Goal: Information Seeking & Learning: Learn about a topic

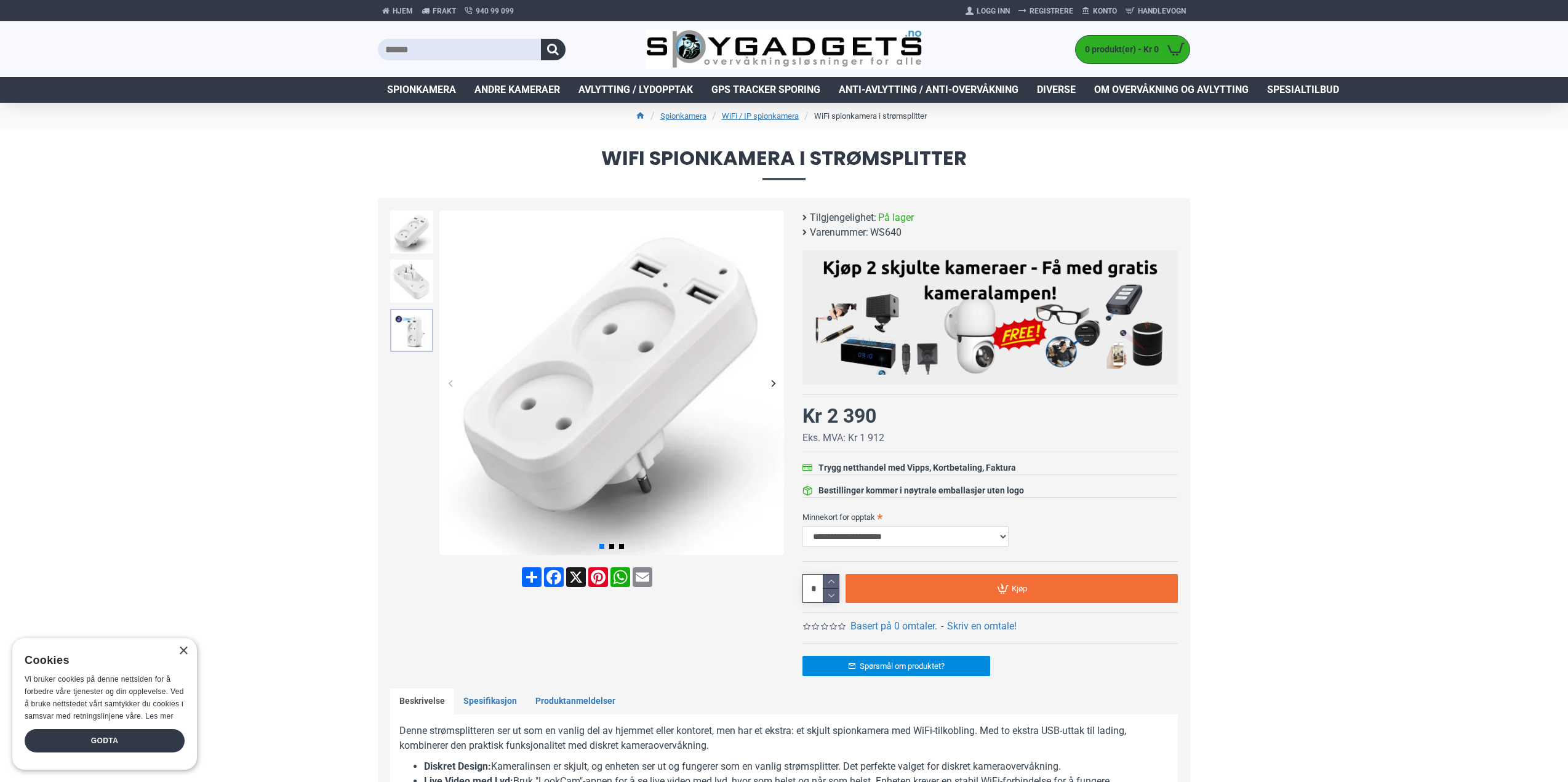
click at [418, 338] on img at bounding box center [412, 330] width 43 height 43
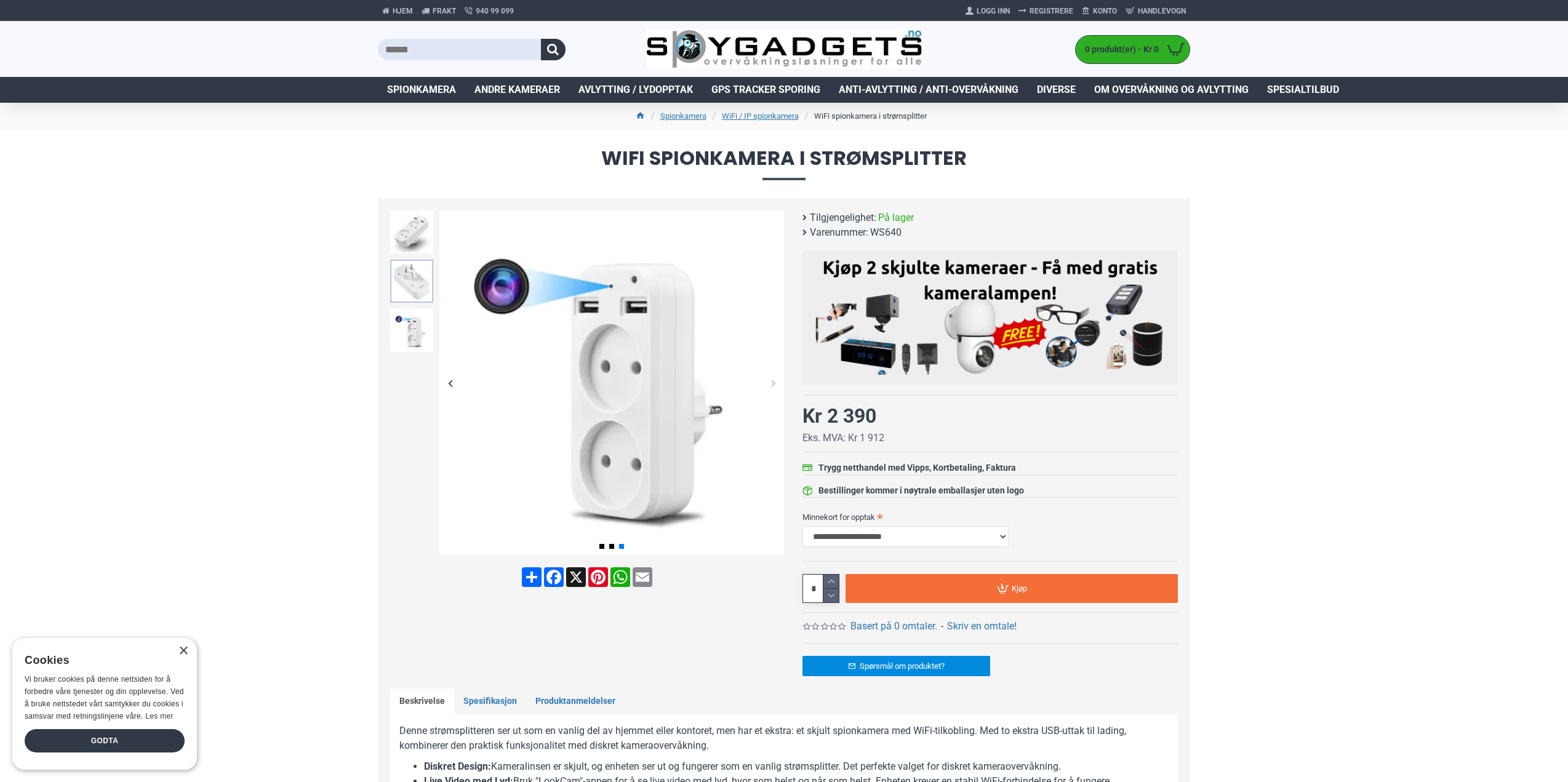
click at [407, 286] on img at bounding box center [412, 281] width 43 height 43
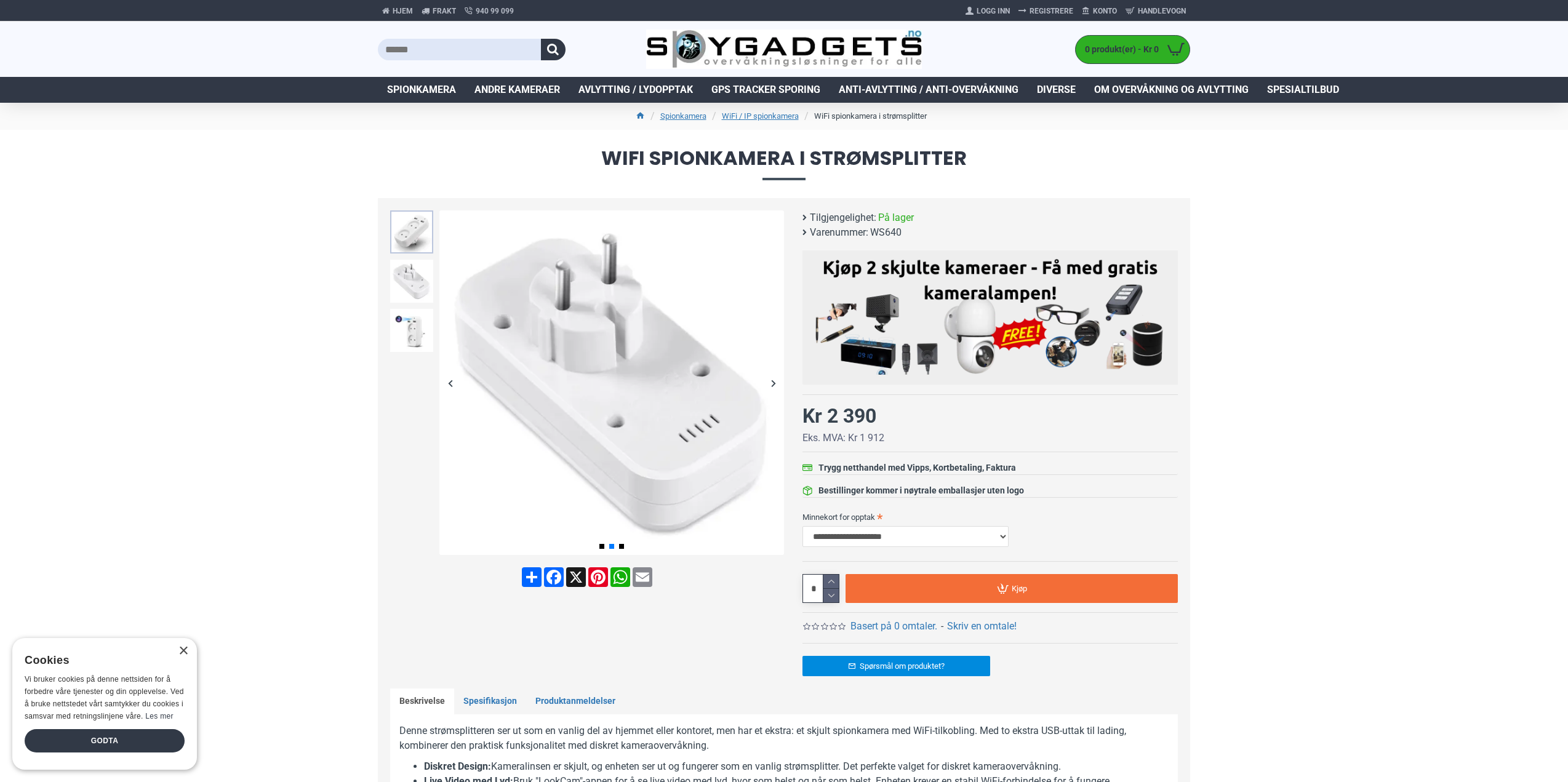
click at [416, 233] on img at bounding box center [412, 232] width 43 height 43
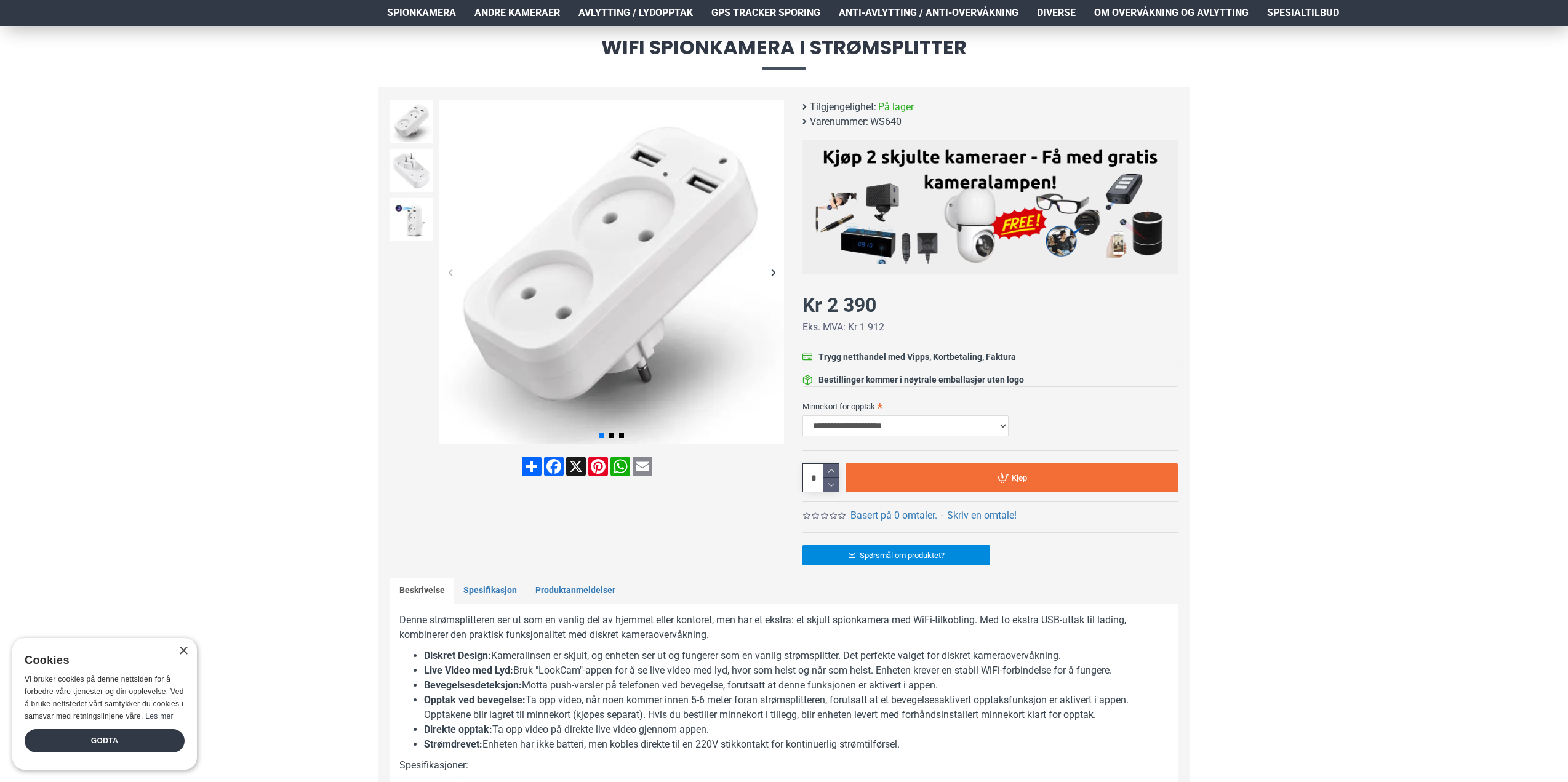
scroll to position [62, 0]
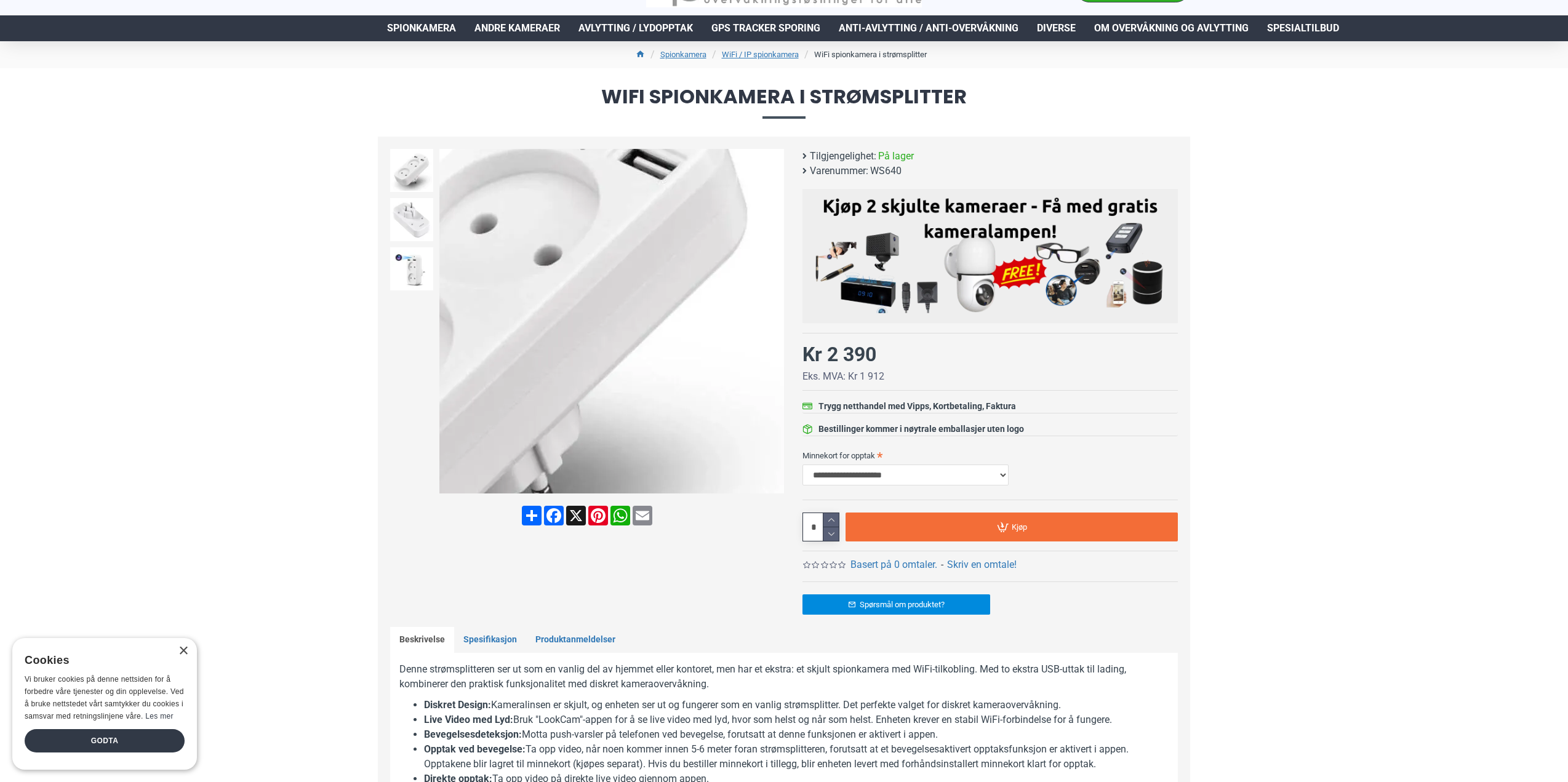
click at [771, 323] on div "Next slide" at bounding box center [773, 321] width 22 height 22
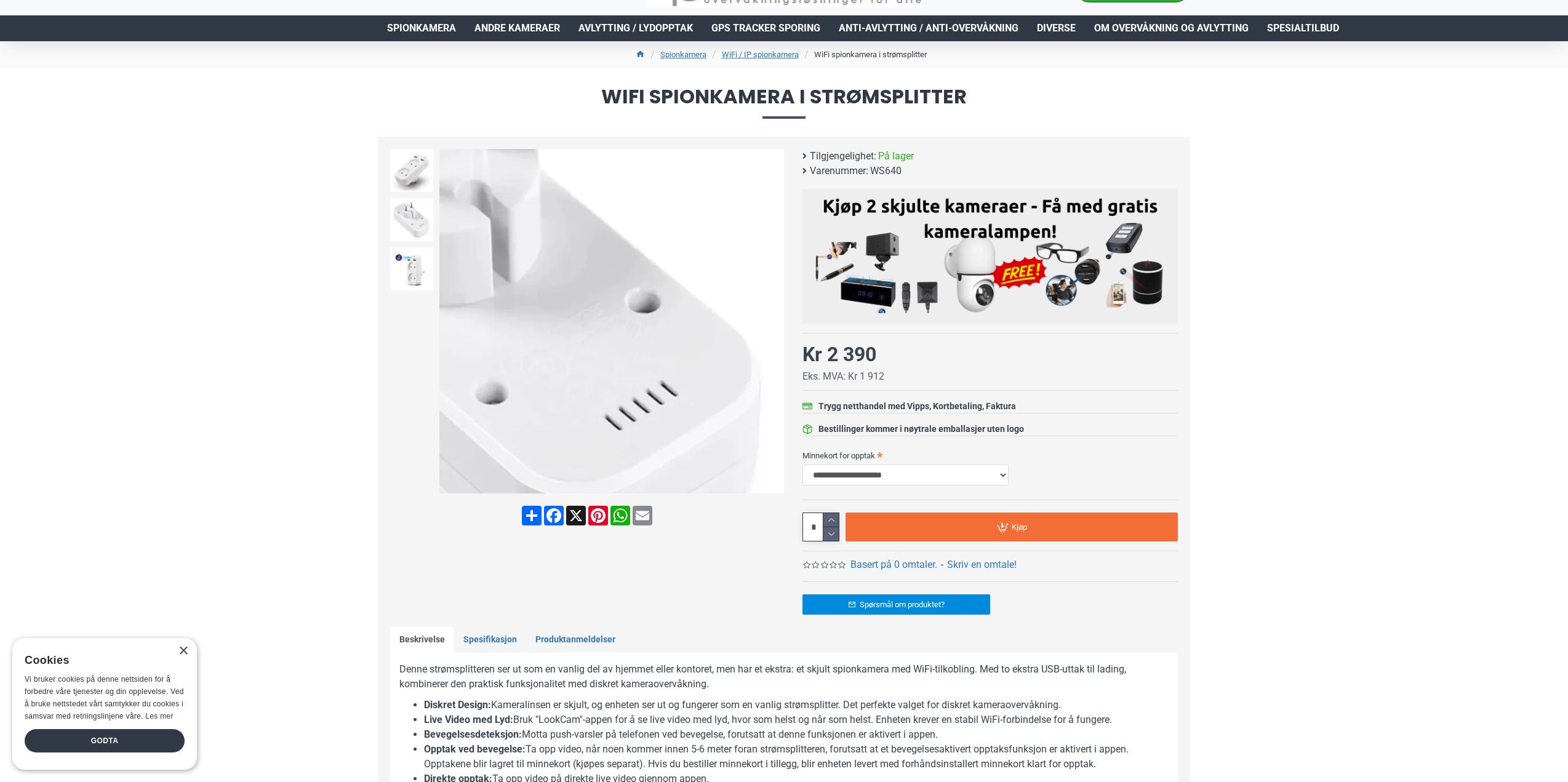
click at [775, 318] on div "Next slide" at bounding box center [773, 321] width 22 height 22
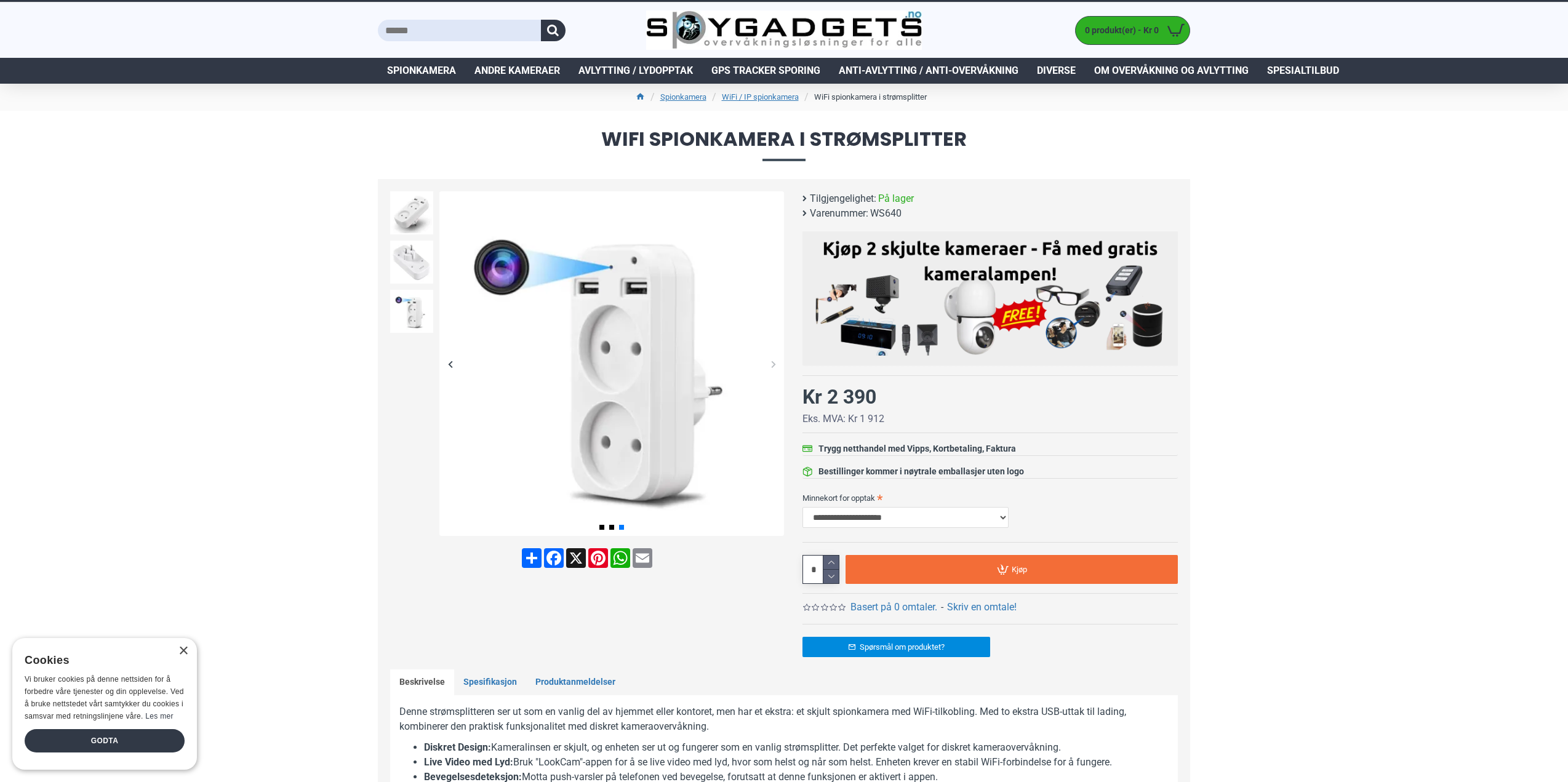
scroll to position [0, 0]
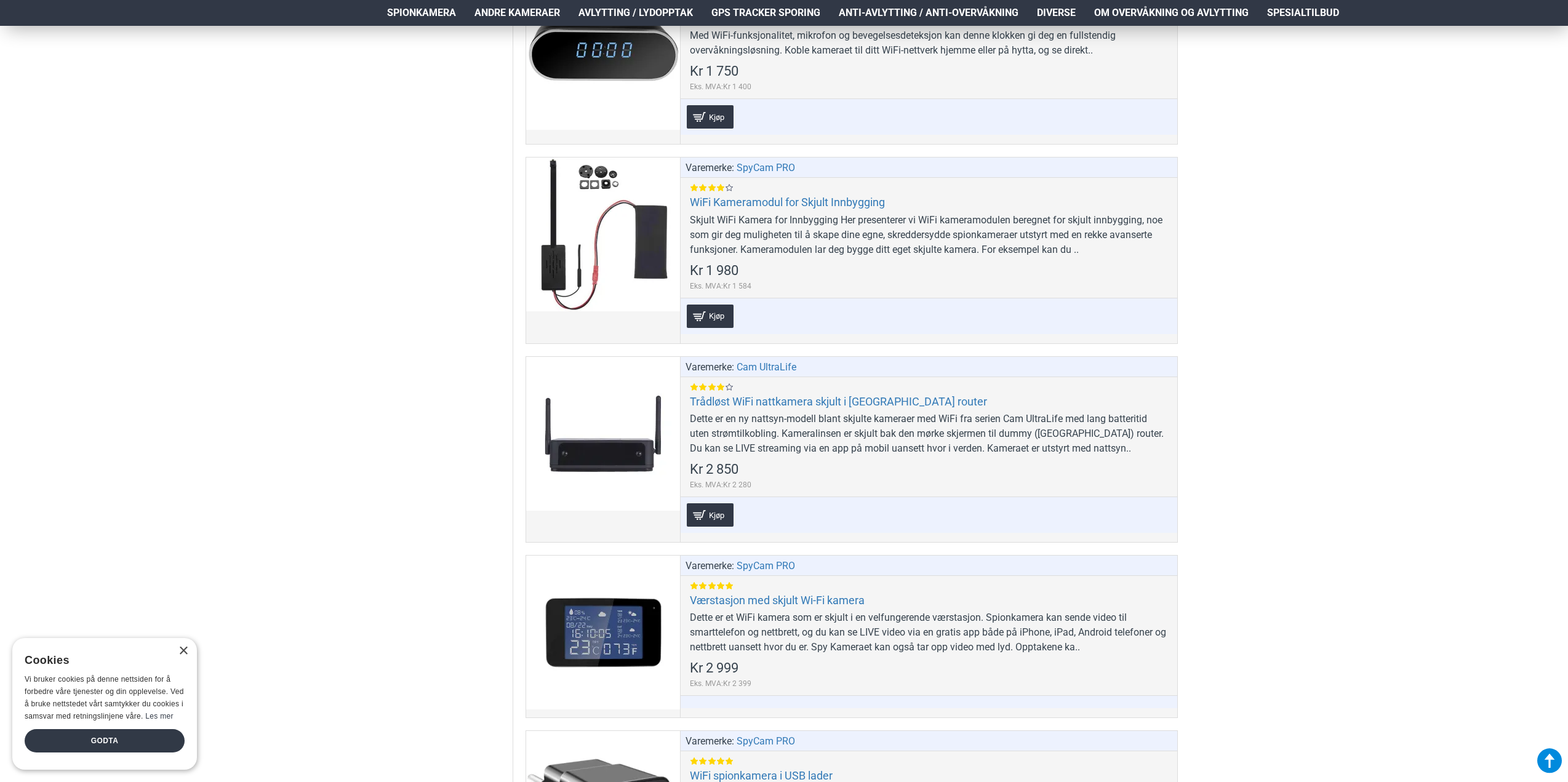
scroll to position [6770, 0]
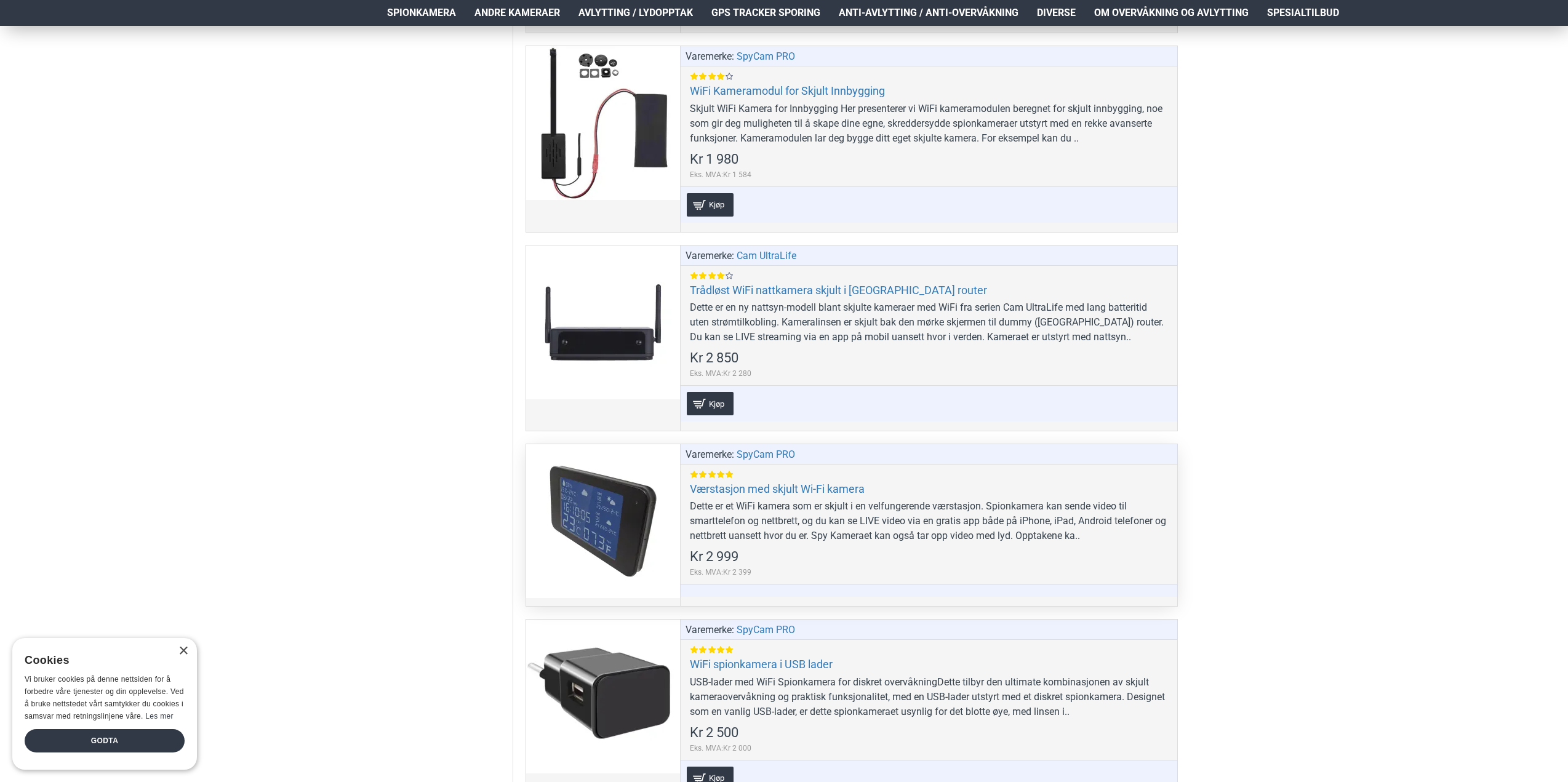
click at [588, 538] on div at bounding box center [603, 521] width 154 height 154
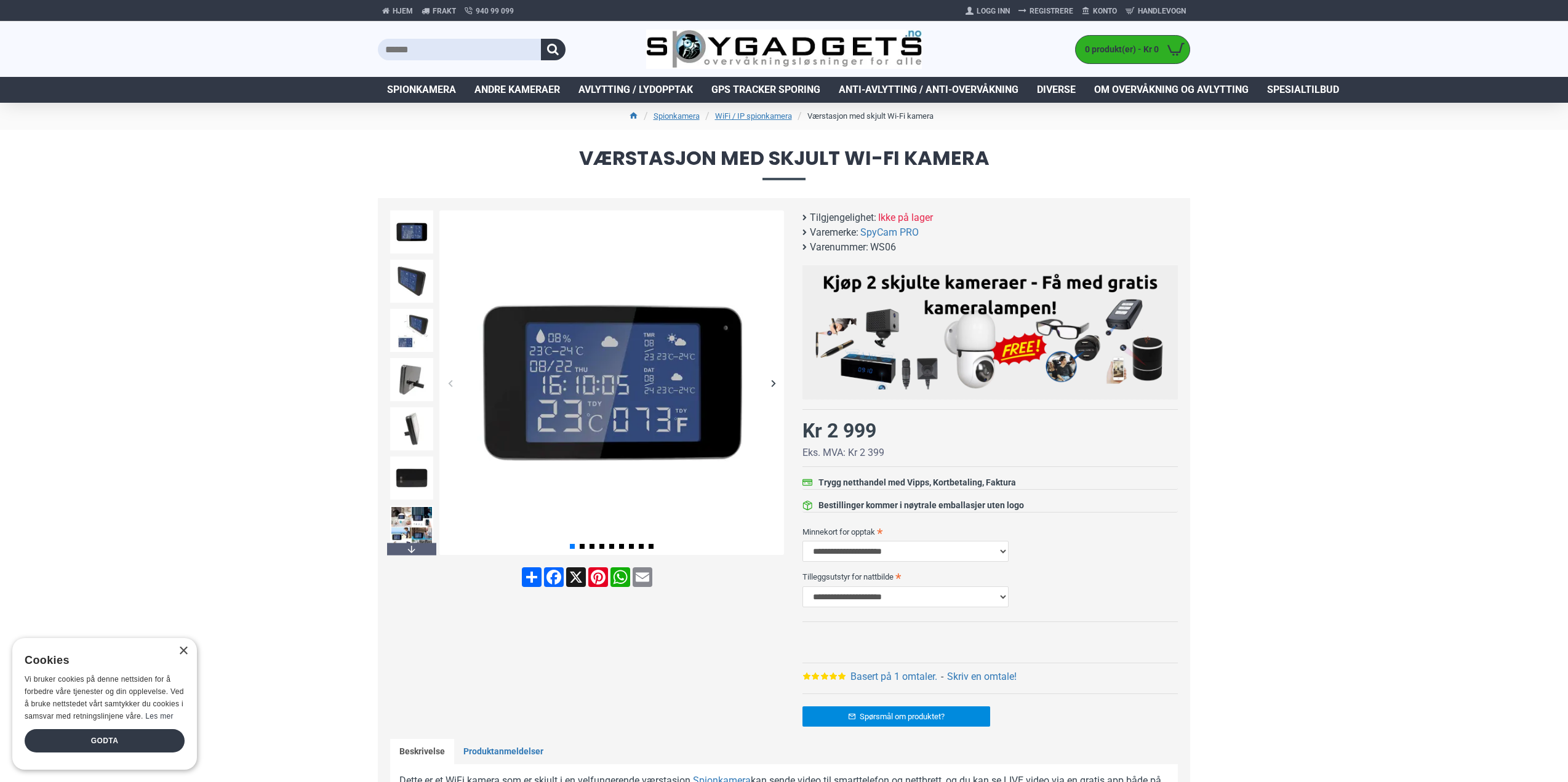
click at [773, 384] on div "Next slide" at bounding box center [773, 383] width 22 height 22
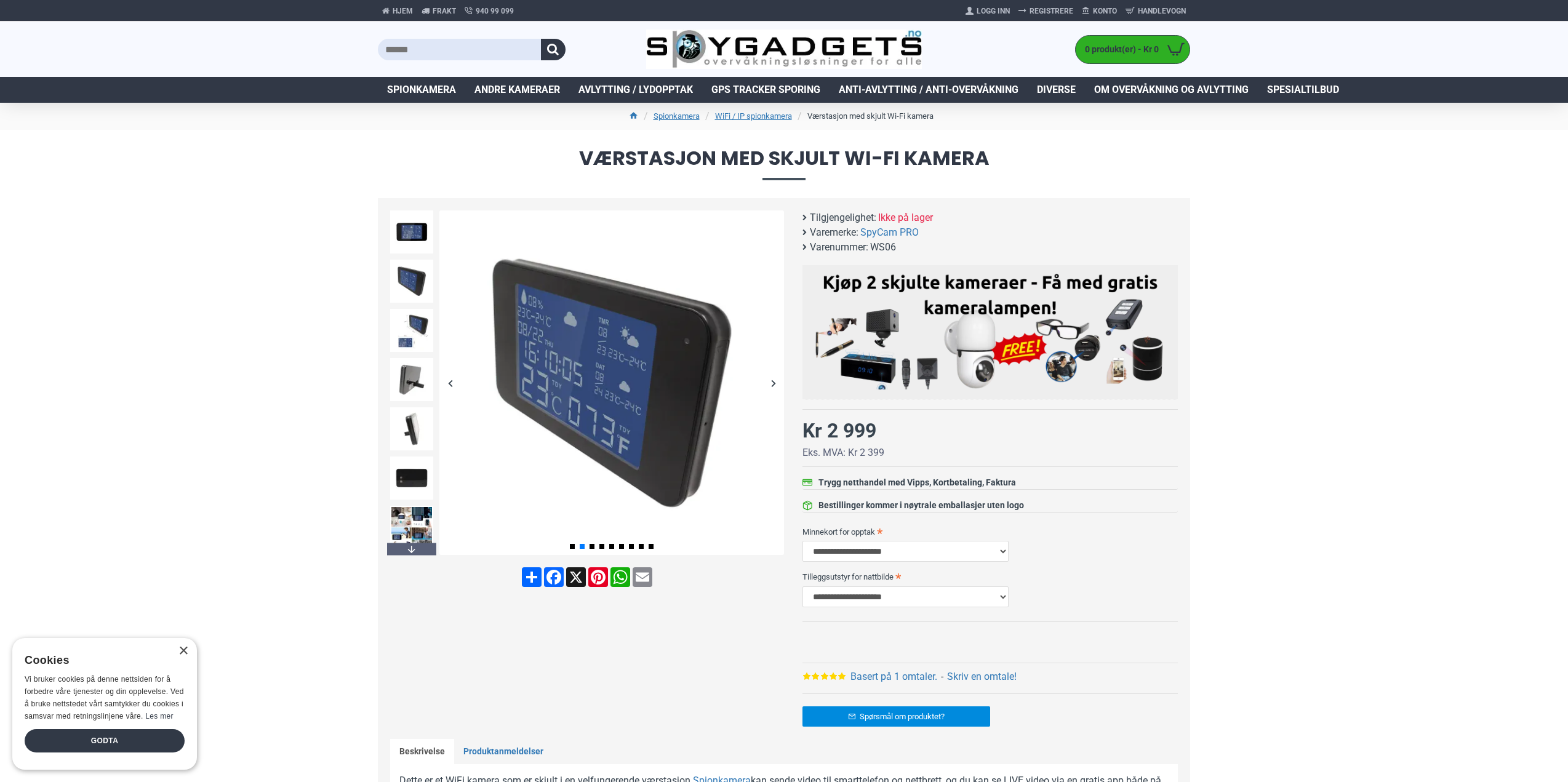
click at [773, 384] on div "Next slide" at bounding box center [773, 383] width 22 height 22
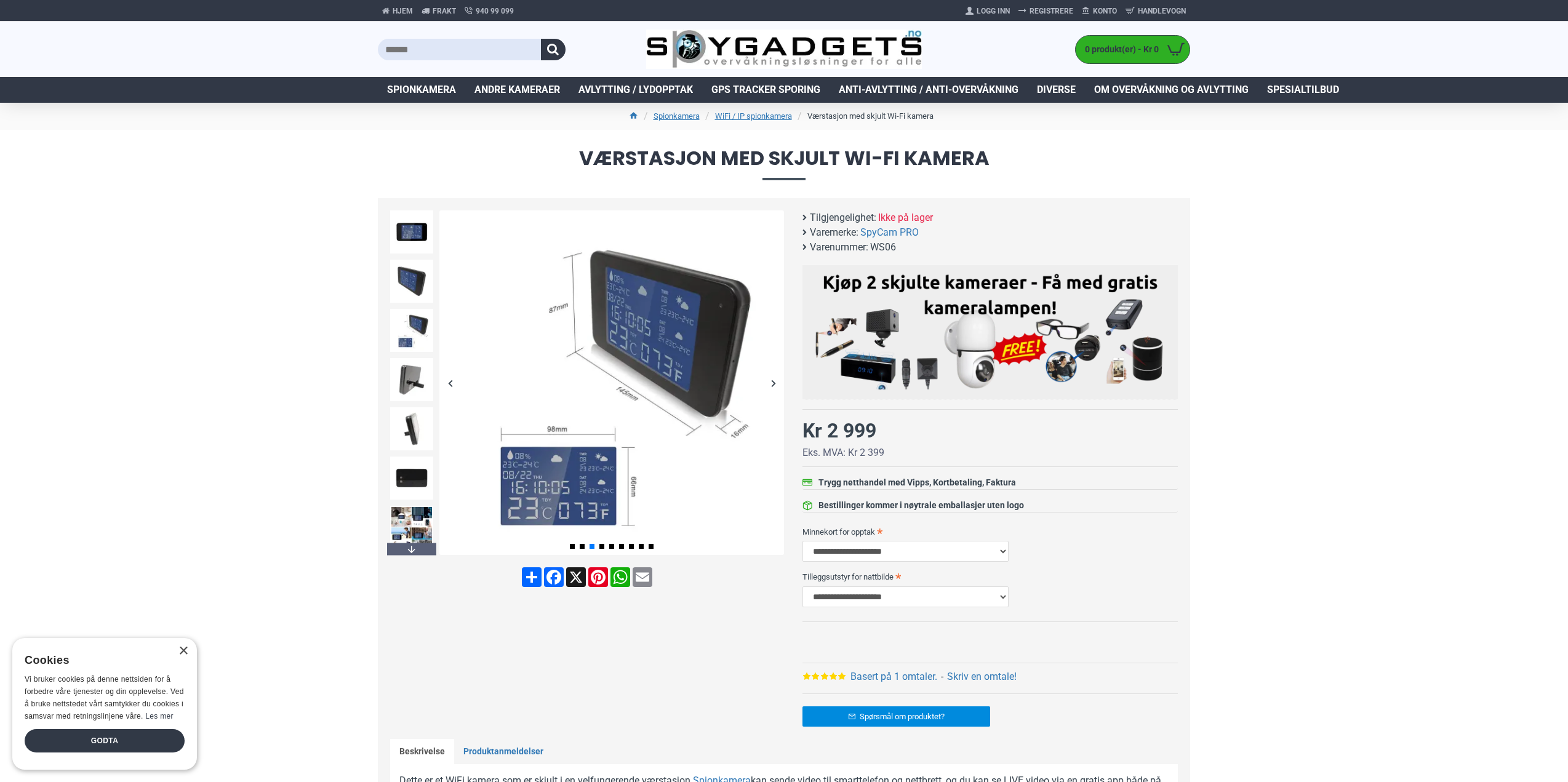
click at [773, 384] on div "Next slide" at bounding box center [773, 383] width 22 height 22
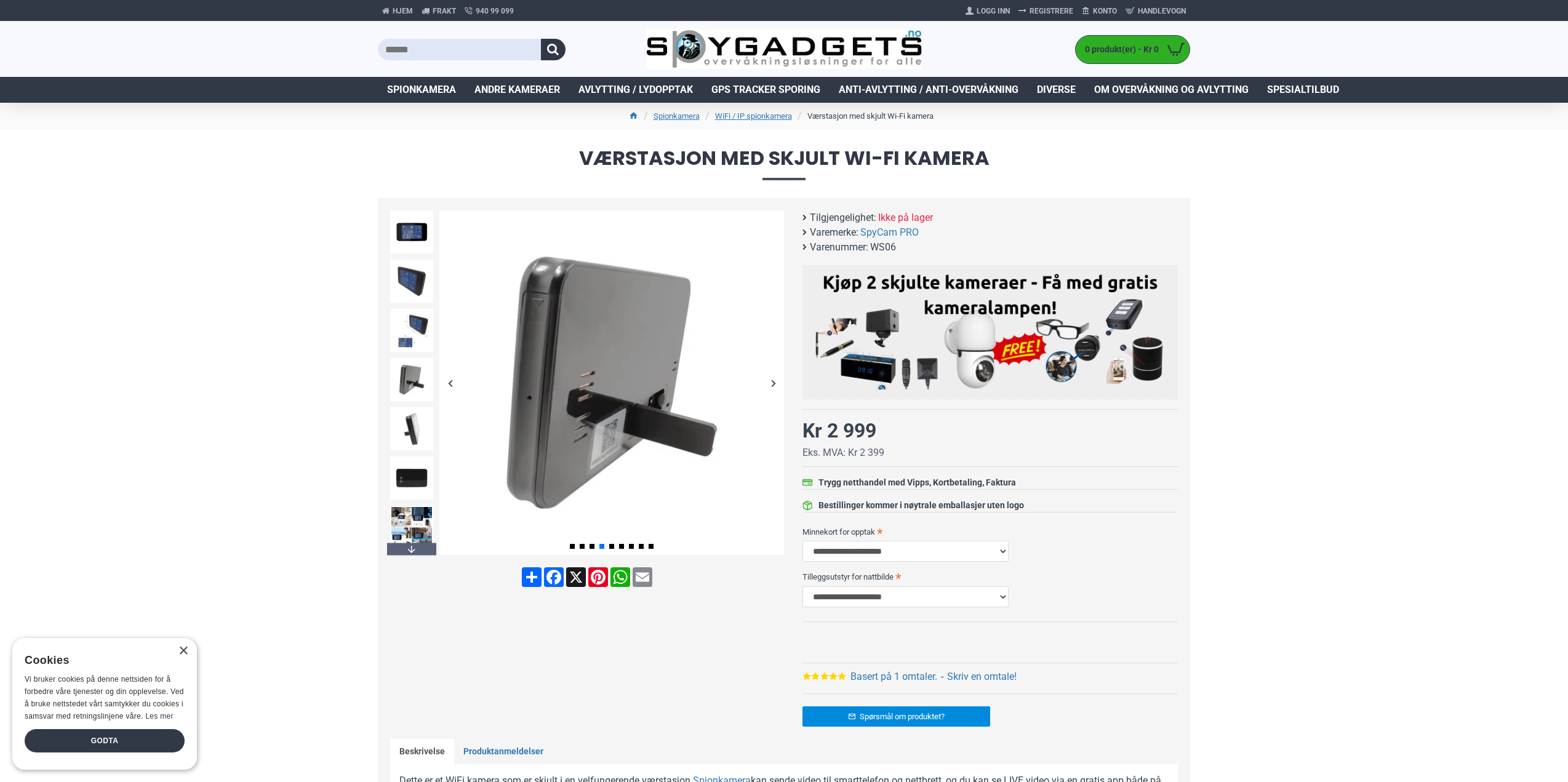
click at [773, 384] on div "Next slide" at bounding box center [773, 383] width 22 height 22
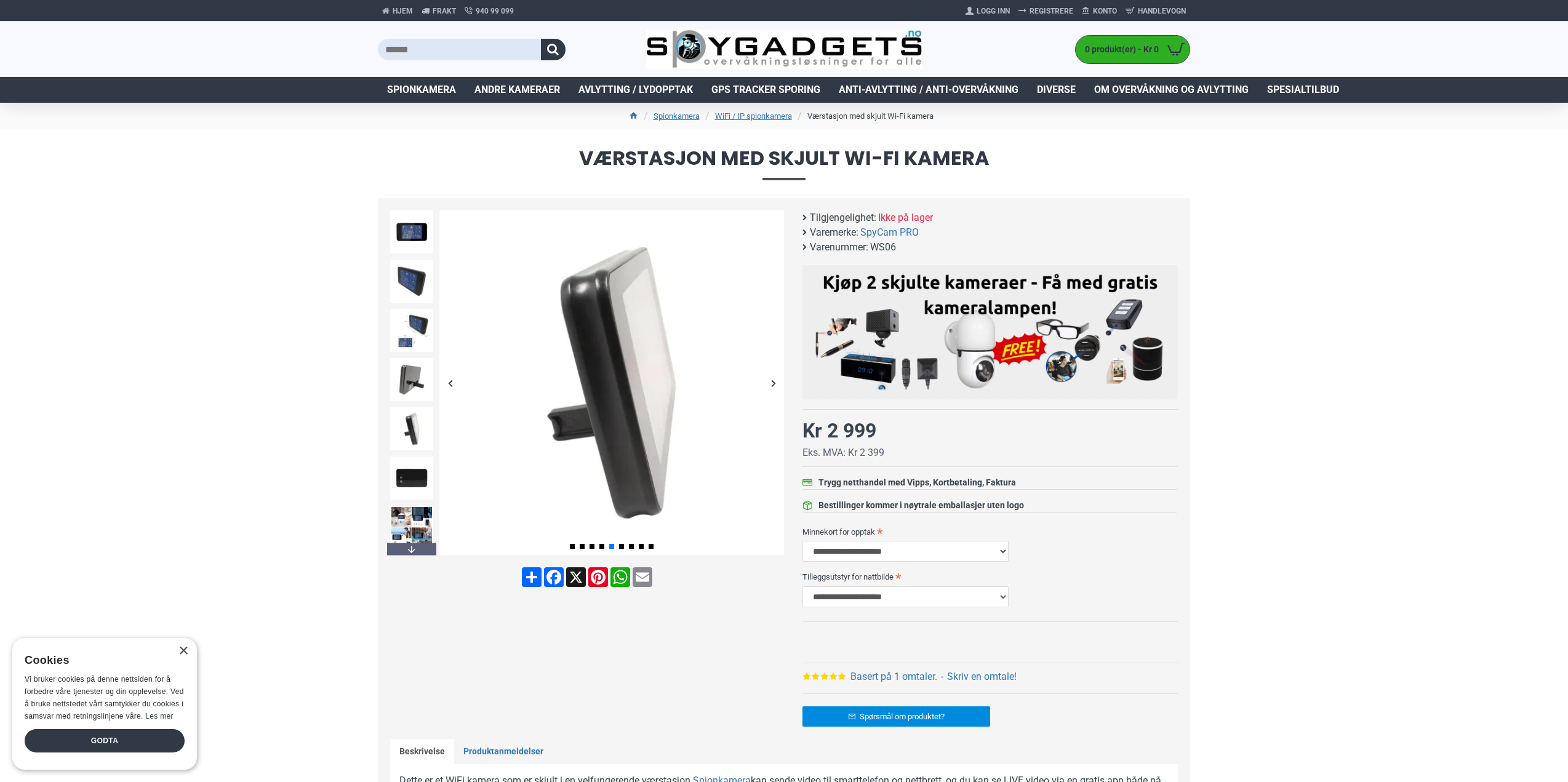
click at [773, 384] on div "Next slide" at bounding box center [773, 383] width 22 height 22
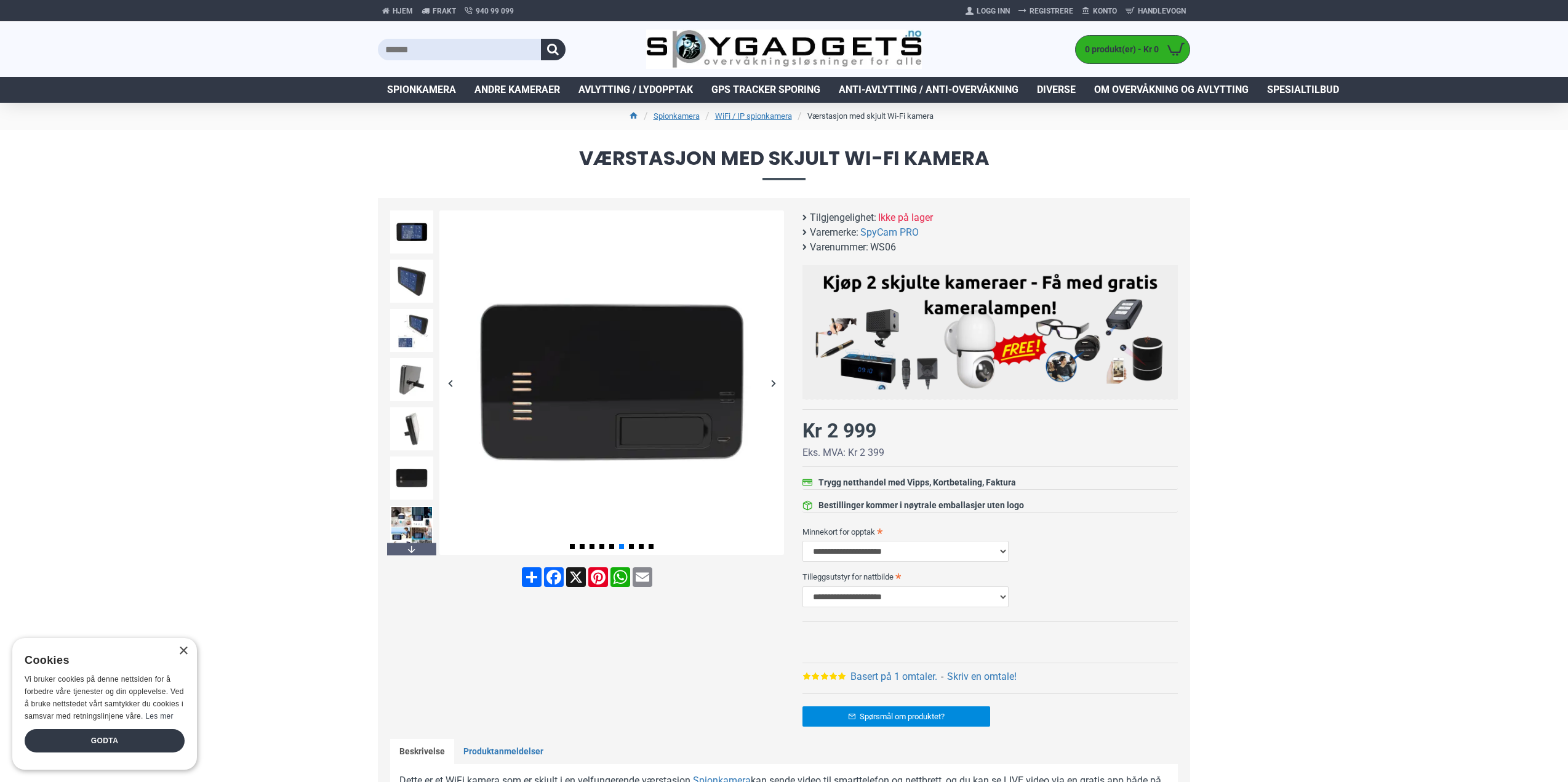
click at [773, 384] on div "Next slide" at bounding box center [773, 383] width 22 height 22
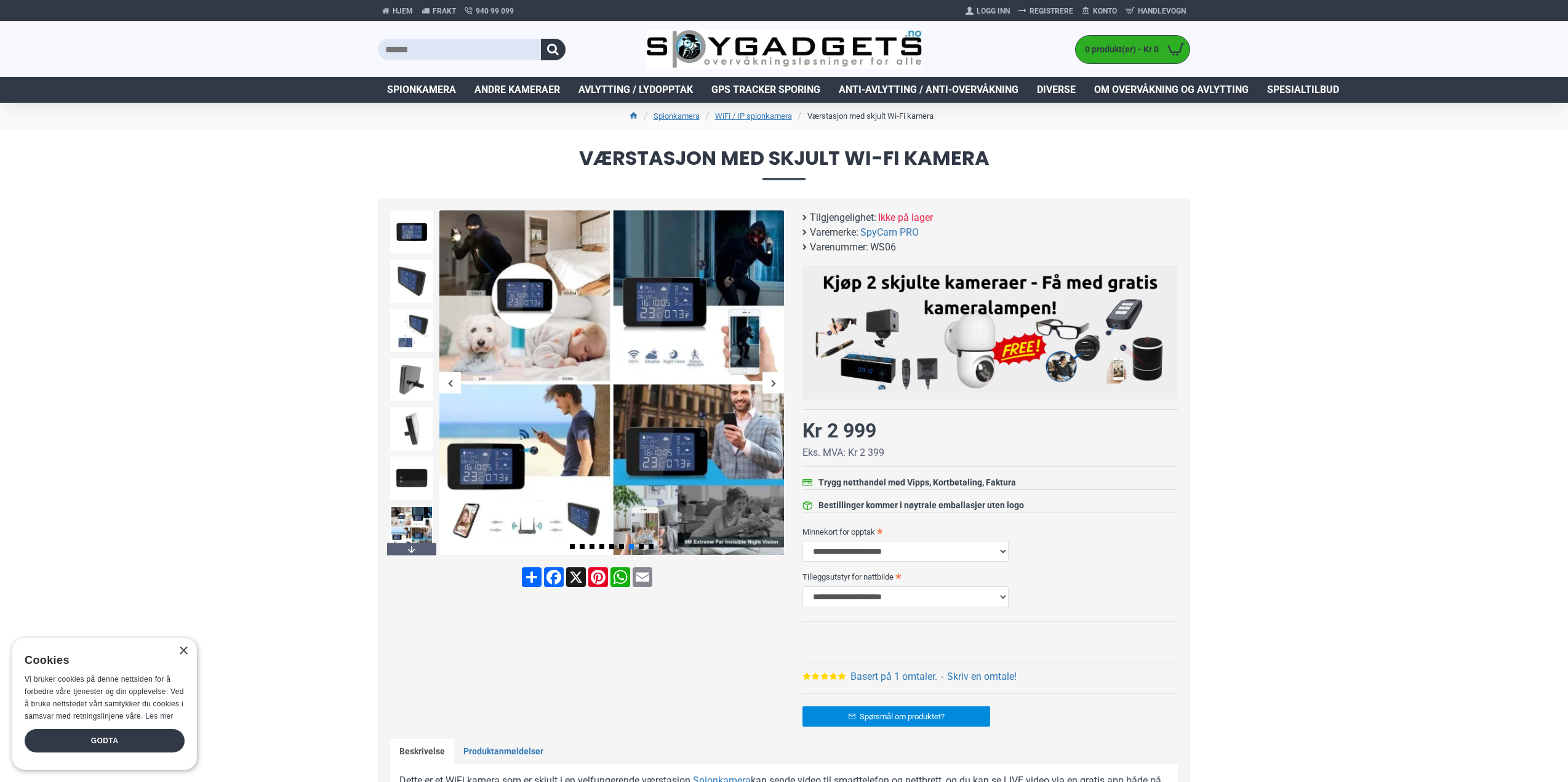
click at [773, 384] on div "Next slide" at bounding box center [773, 383] width 22 height 22
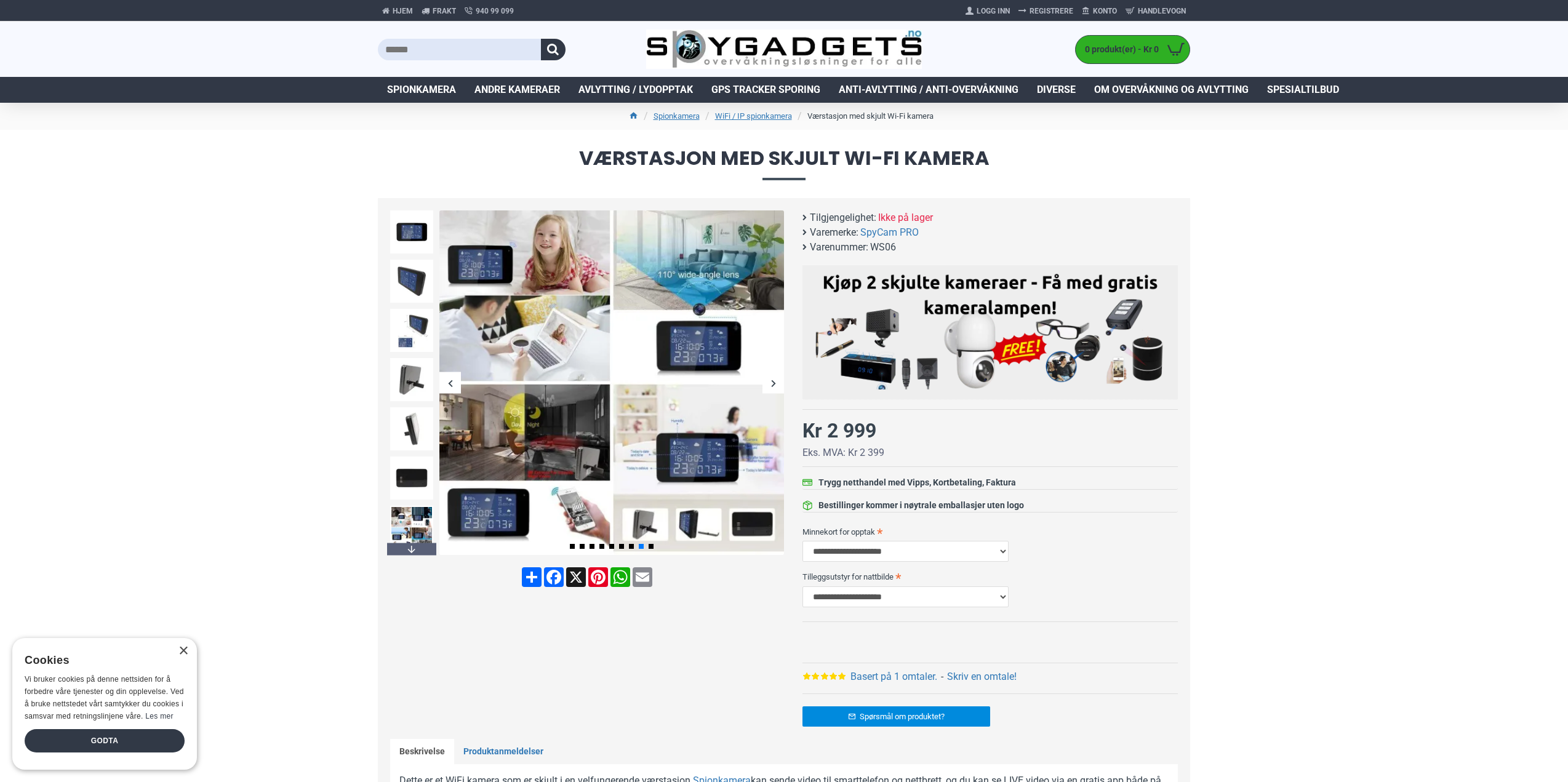
click at [773, 384] on div "Next slide" at bounding box center [773, 383] width 22 height 22
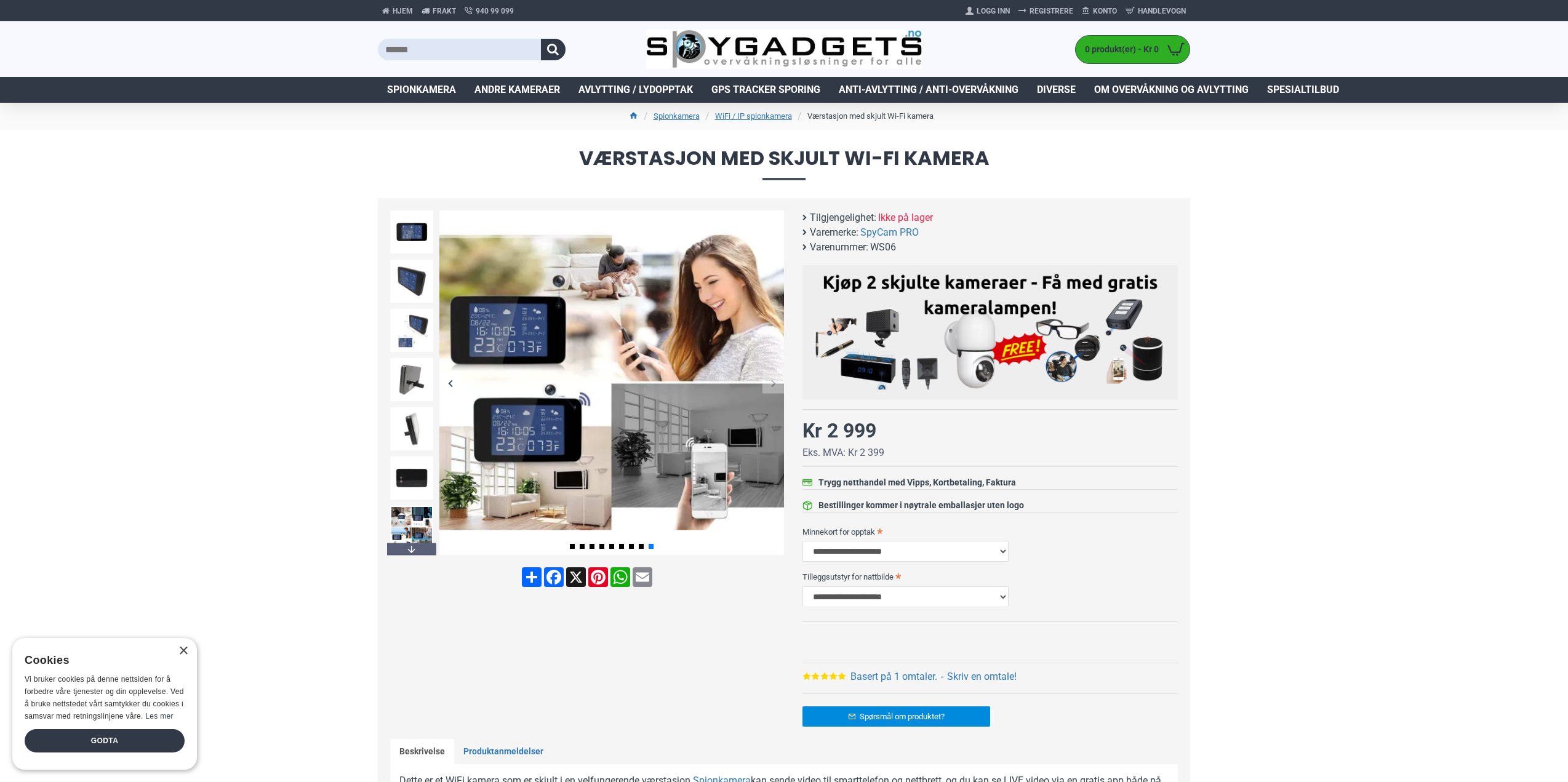
click at [773, 384] on div "Next slide" at bounding box center [773, 383] width 22 height 22
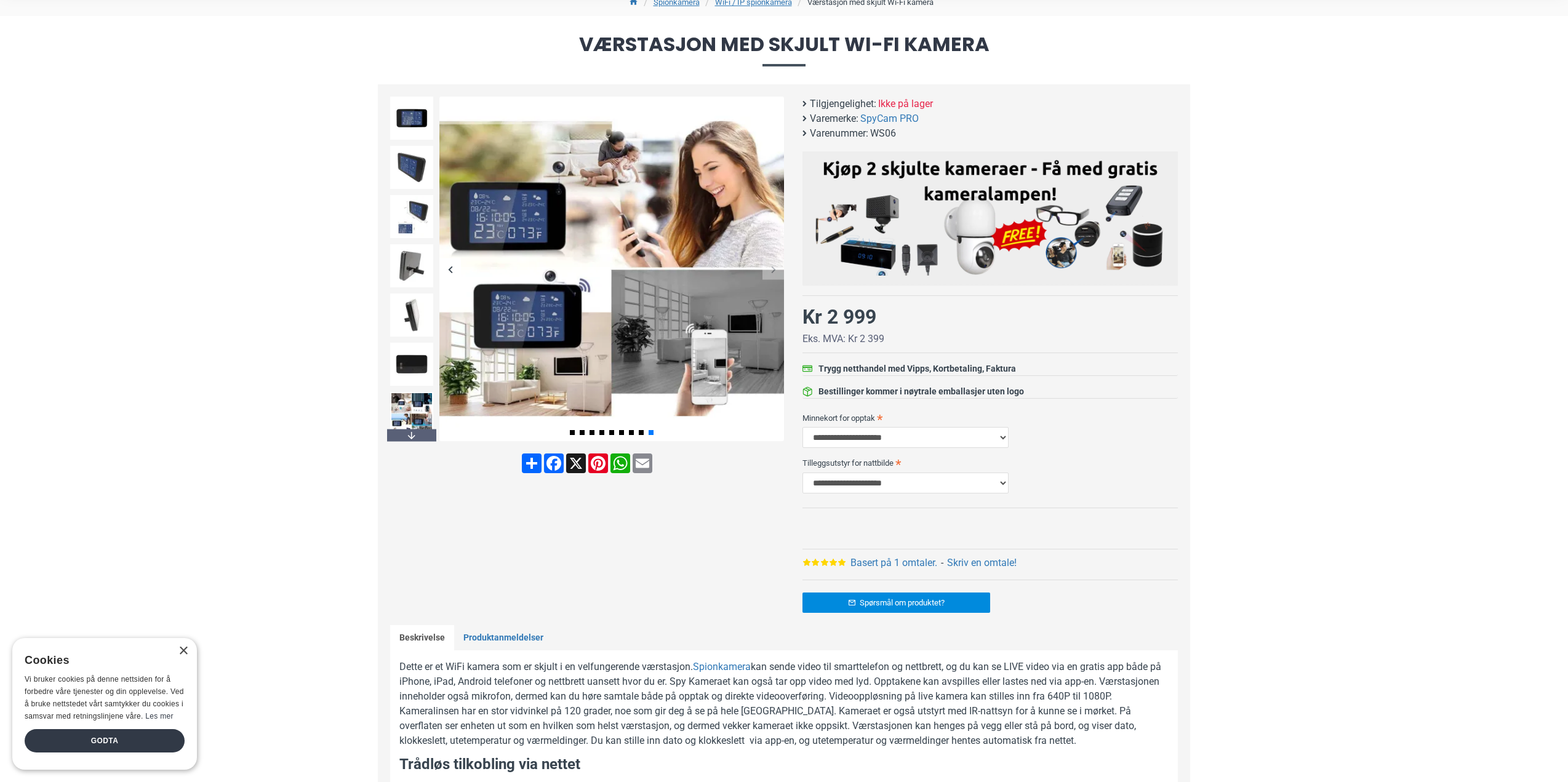
scroll to position [123, 0]
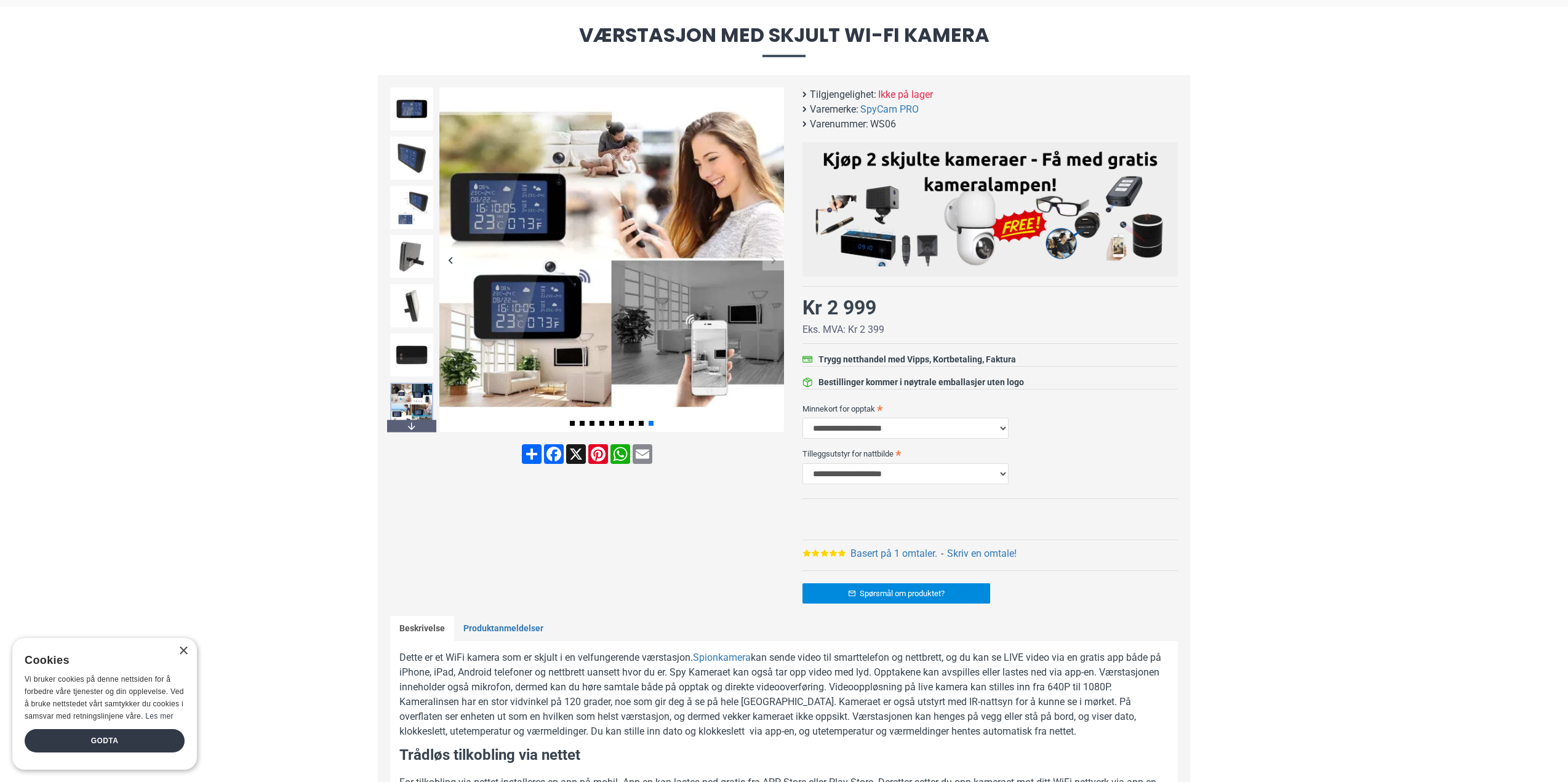
click at [411, 405] on img at bounding box center [412, 404] width 43 height 43
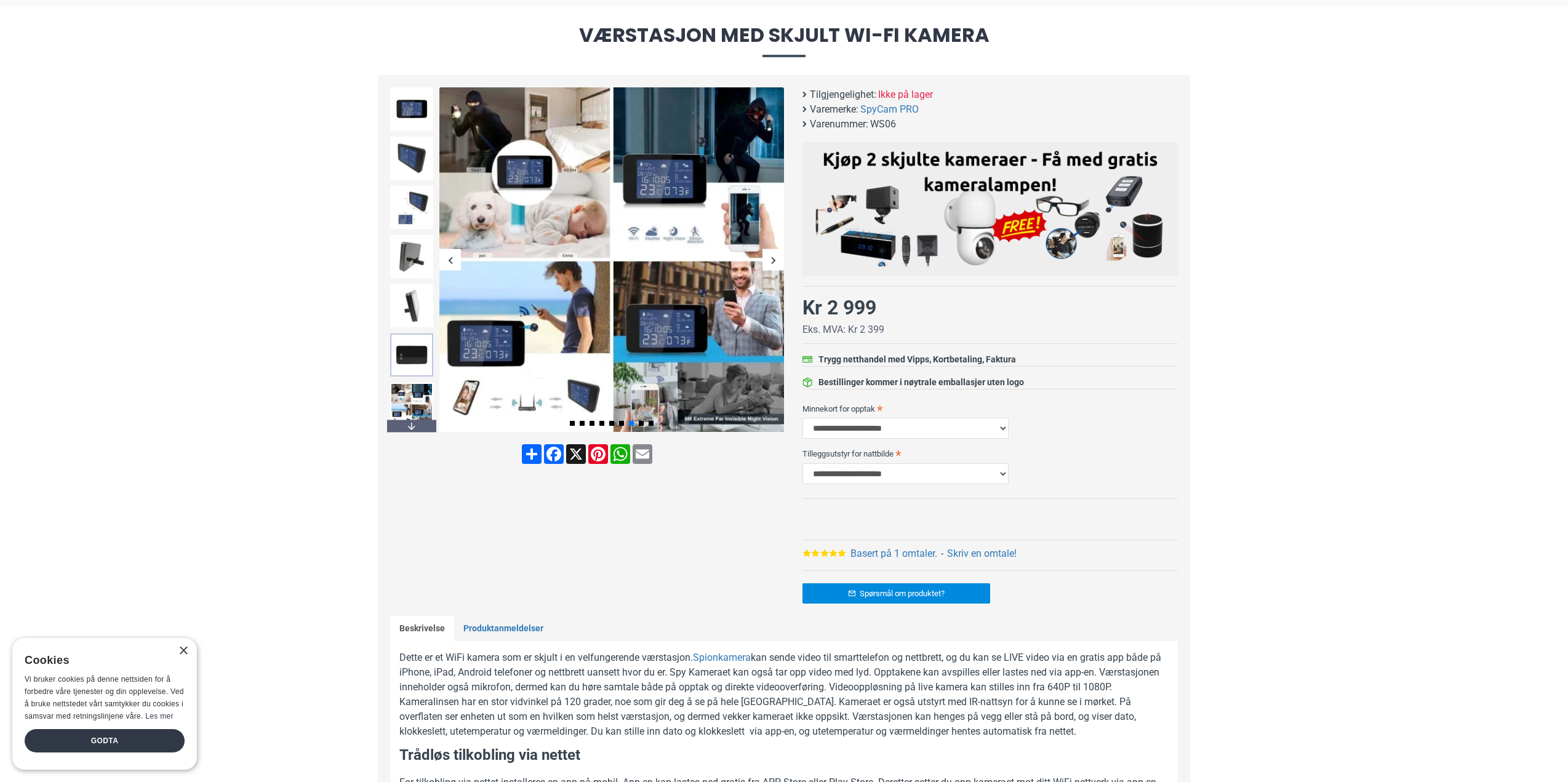
click at [403, 343] on img at bounding box center [412, 355] width 43 height 43
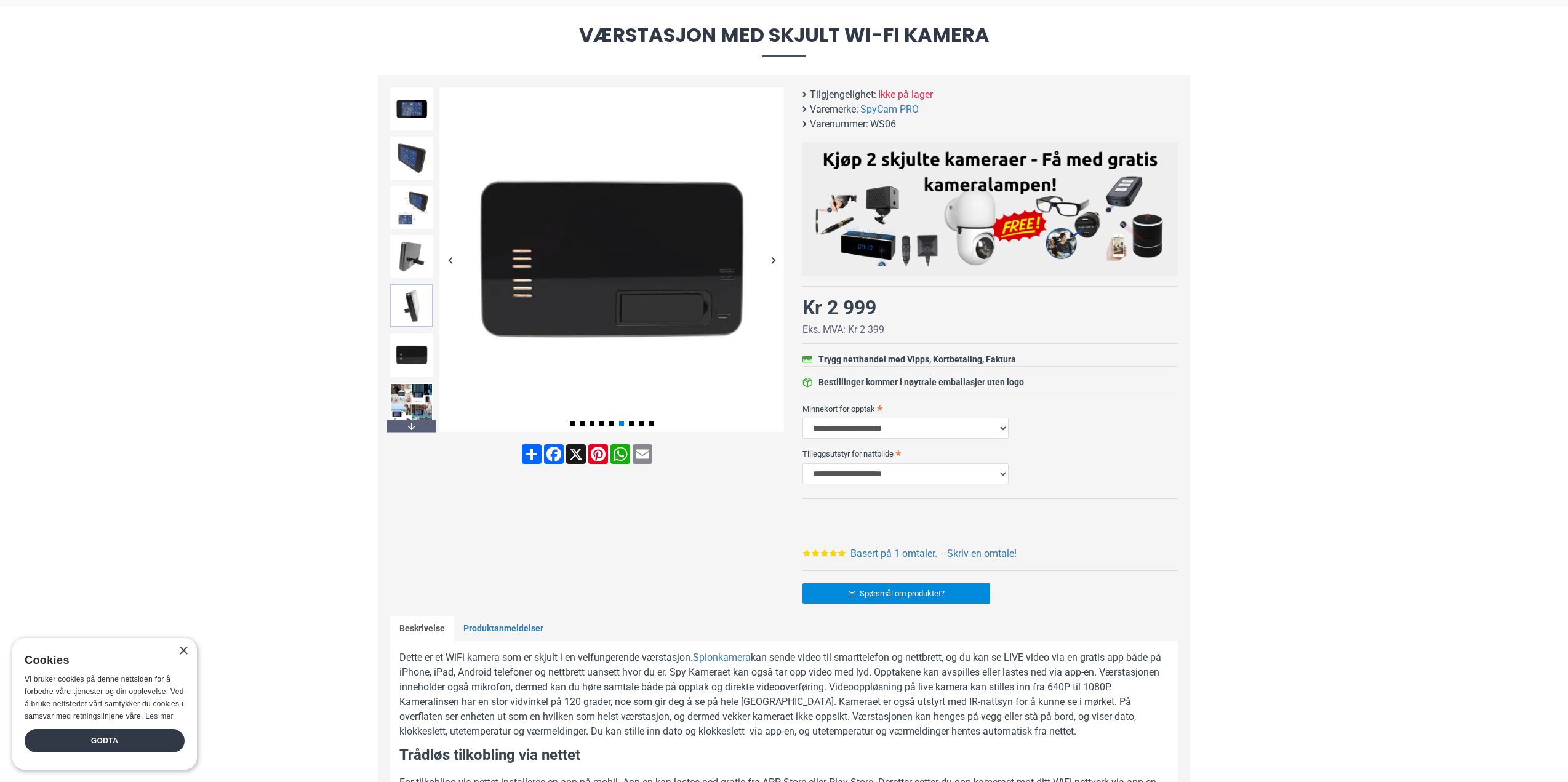
click at [416, 292] on img at bounding box center [412, 306] width 43 height 43
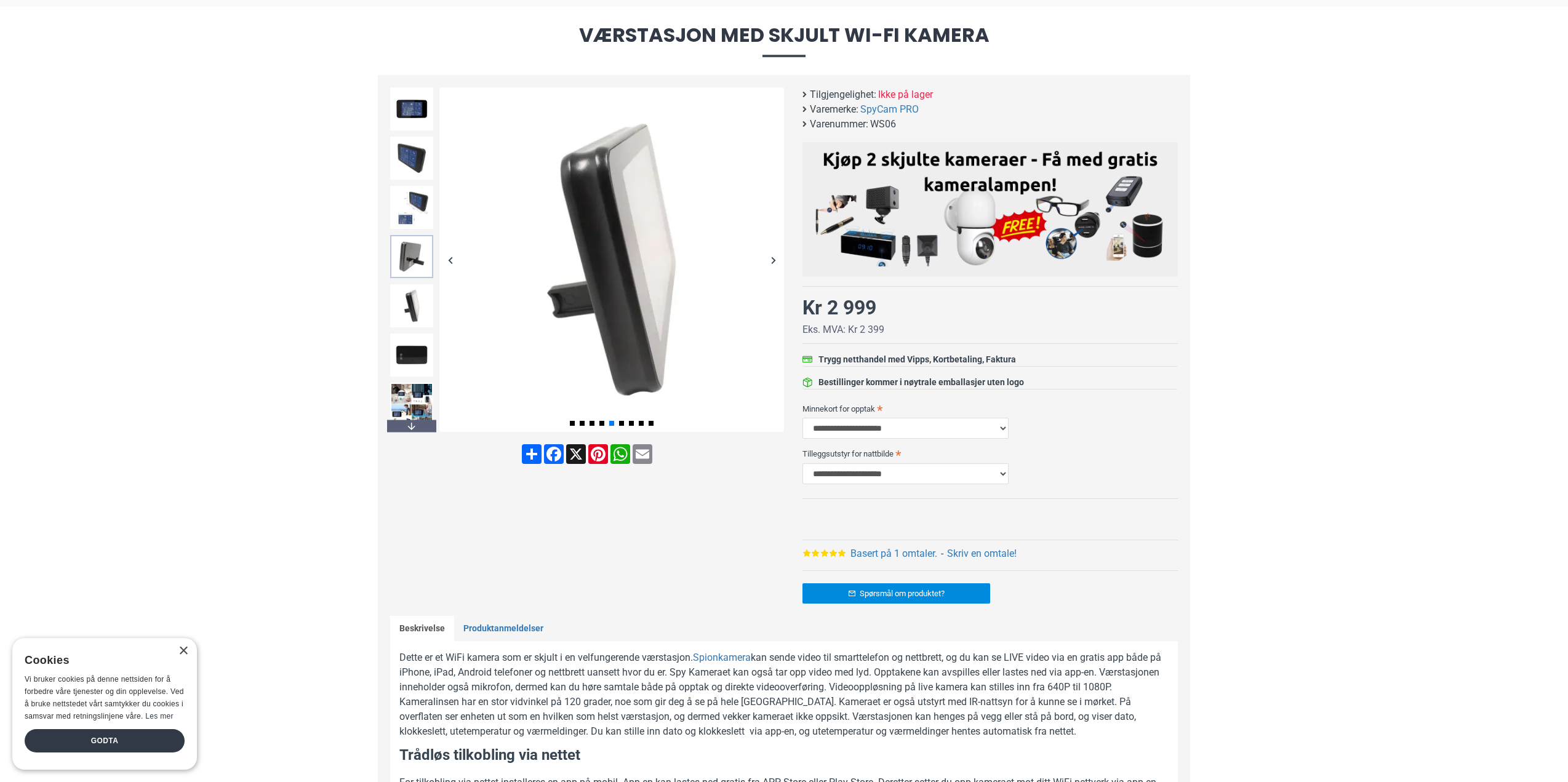
click at [424, 258] on img at bounding box center [412, 257] width 43 height 43
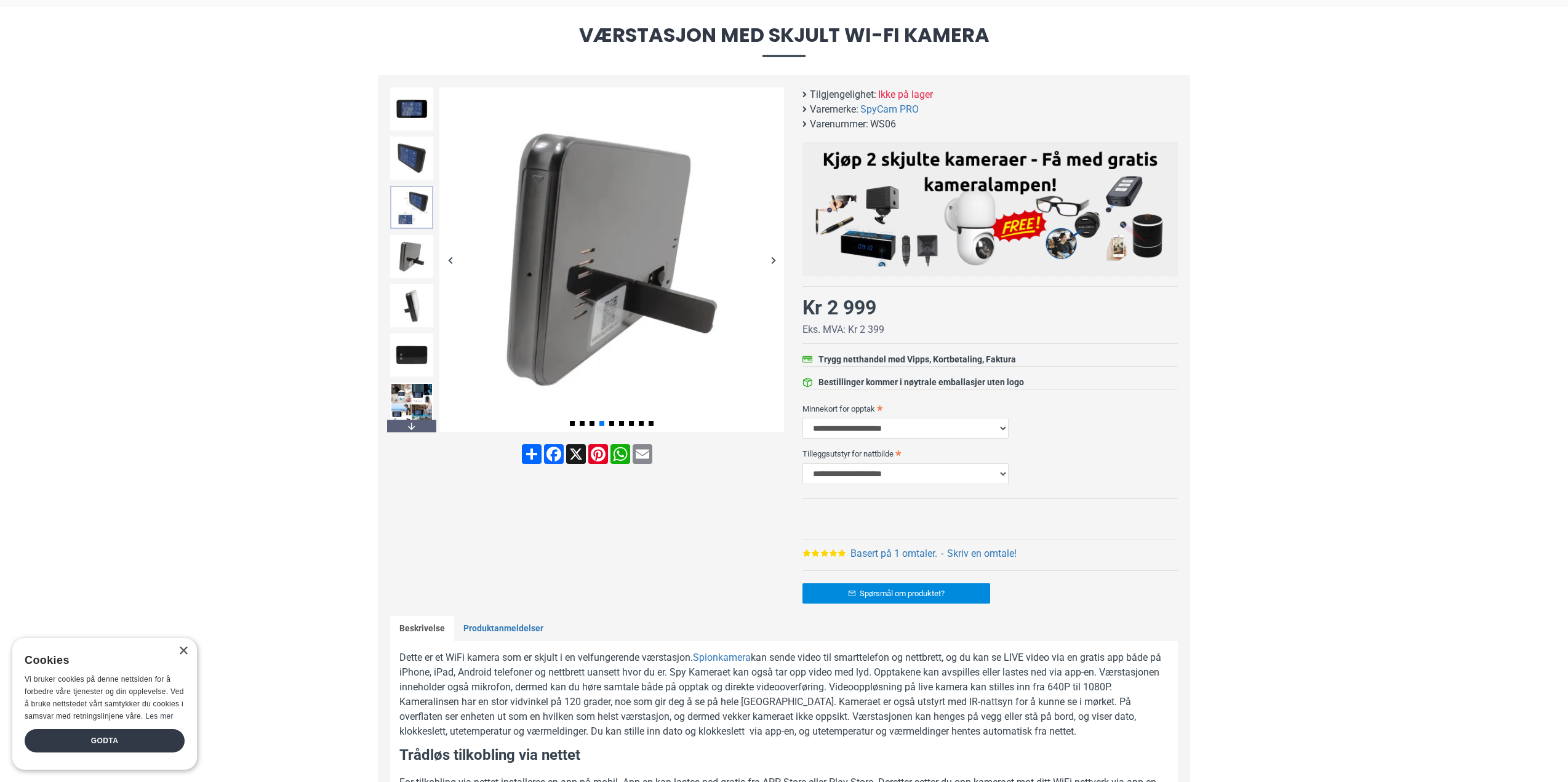
click at [422, 218] on img at bounding box center [412, 207] width 43 height 43
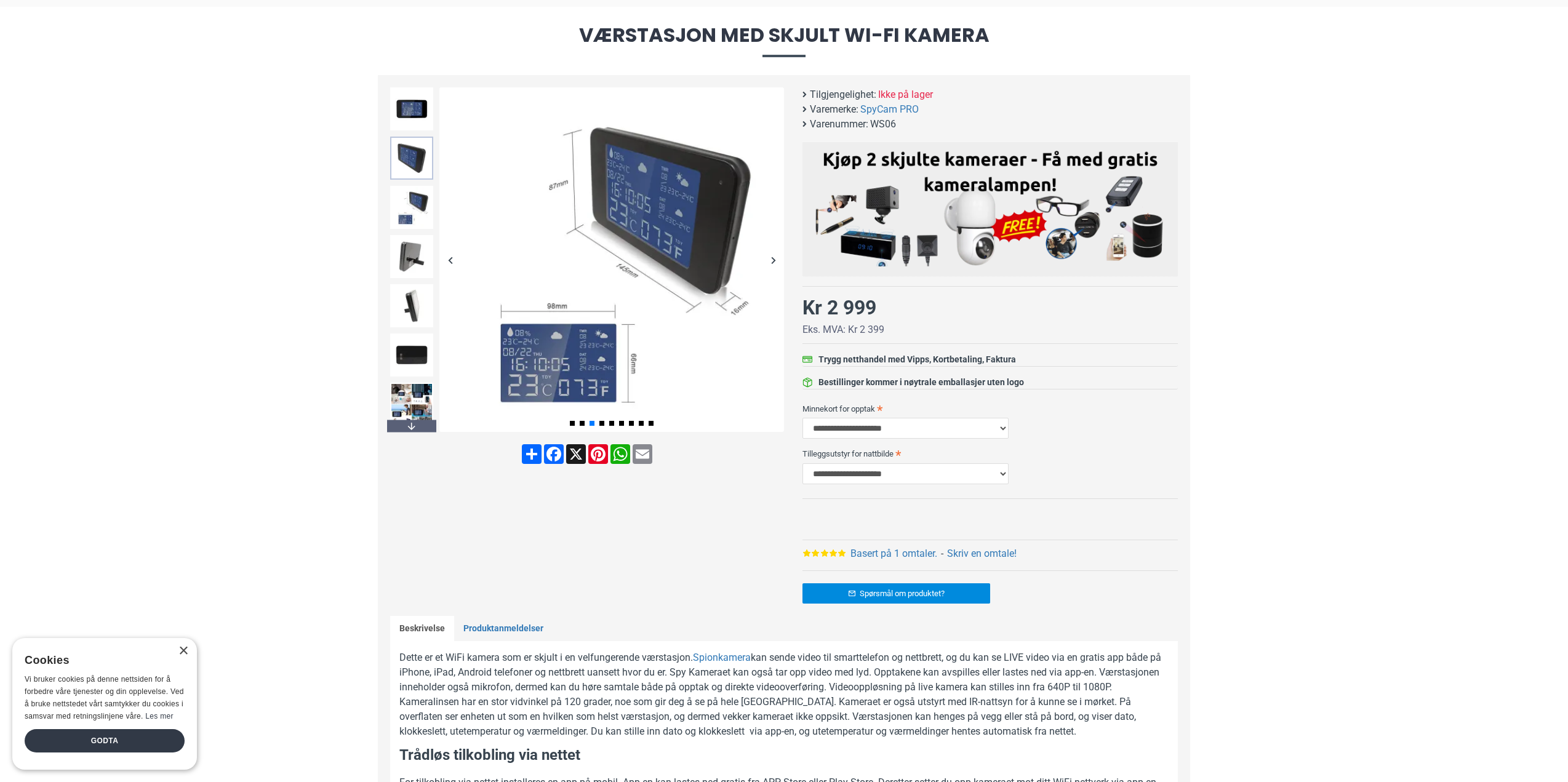
click at [420, 173] on img at bounding box center [412, 158] width 43 height 43
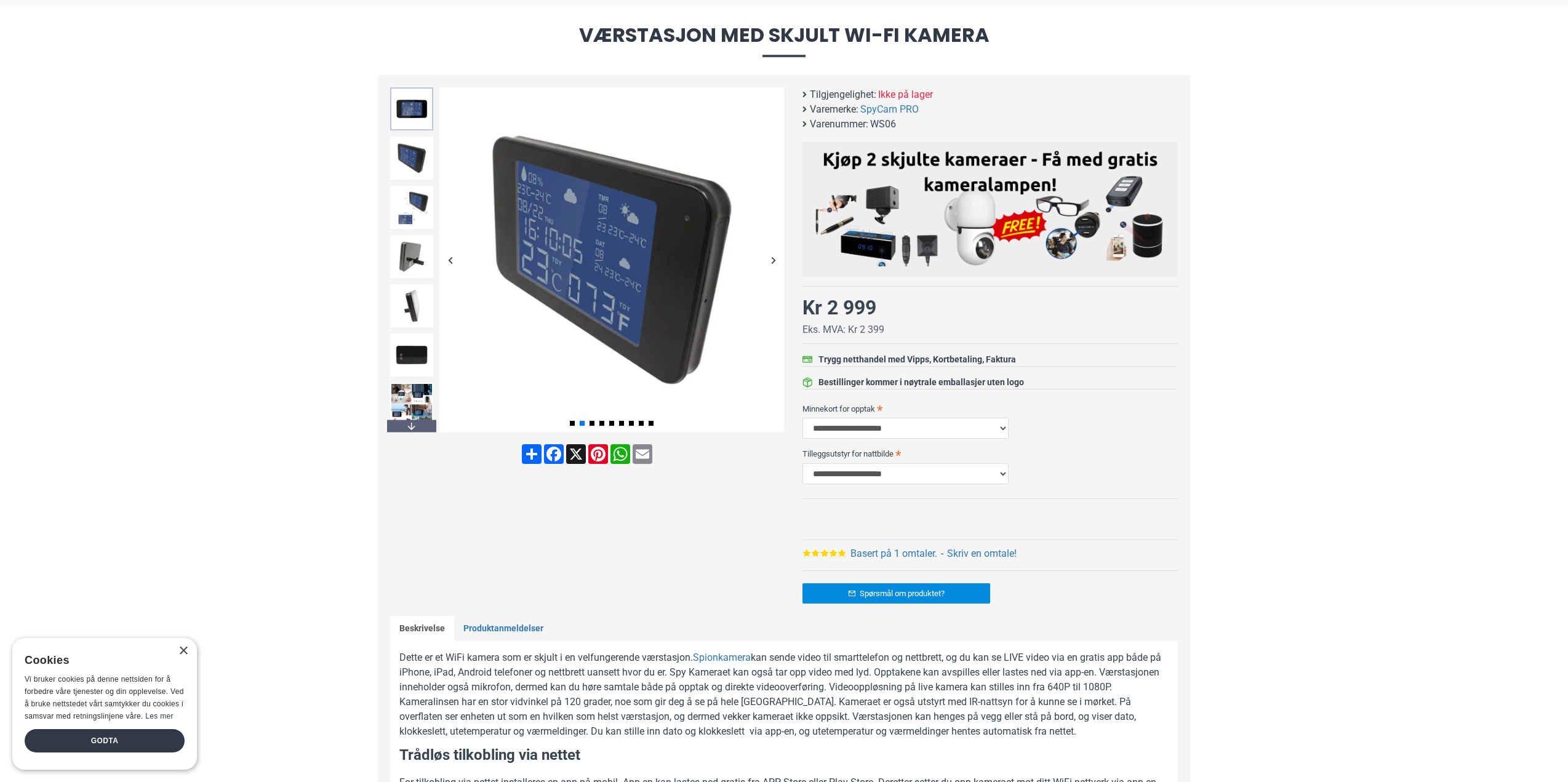
click at [417, 119] on img at bounding box center [412, 109] width 43 height 43
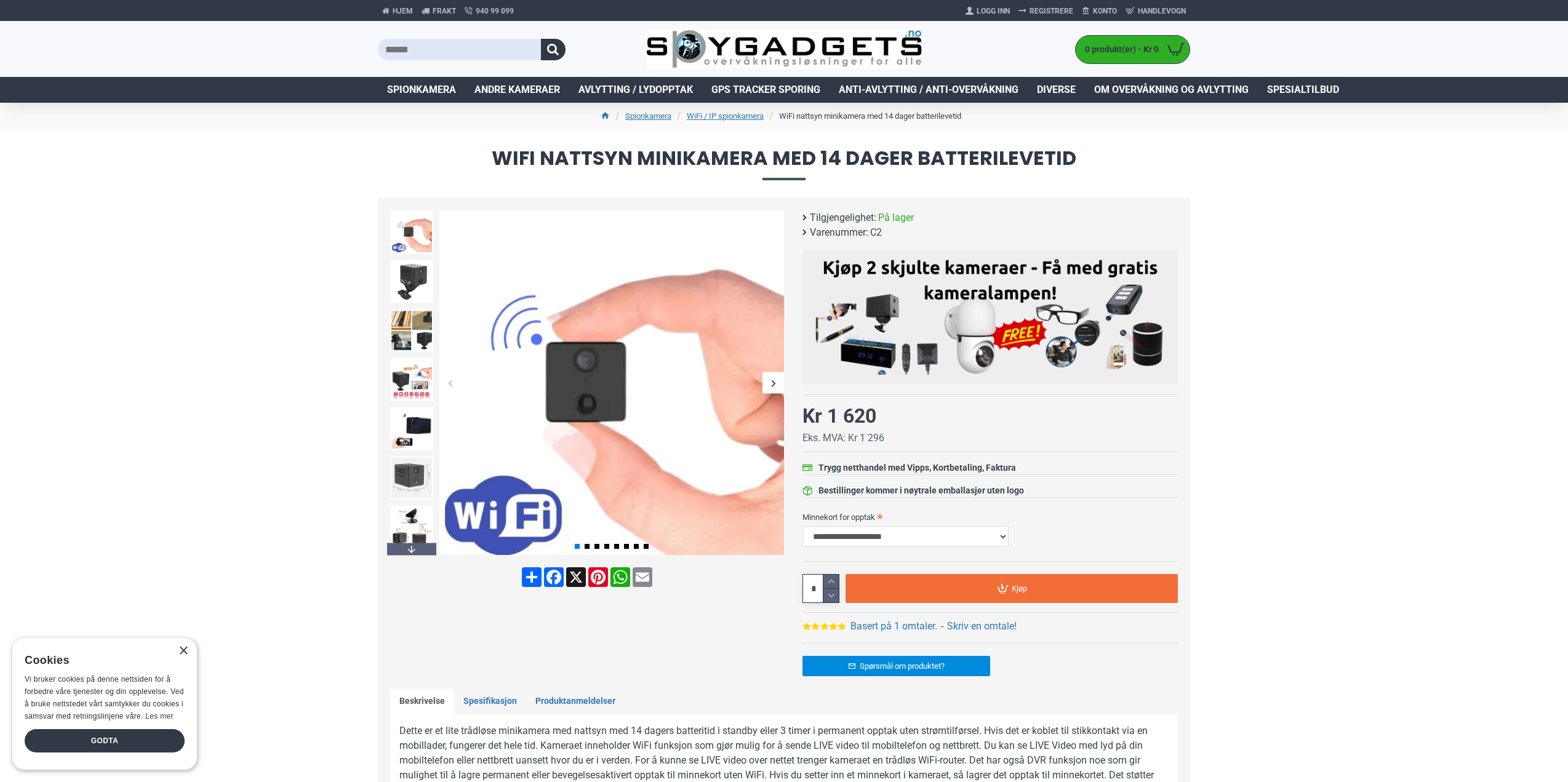
click at [772, 383] on div "Next slide" at bounding box center [773, 383] width 22 height 22
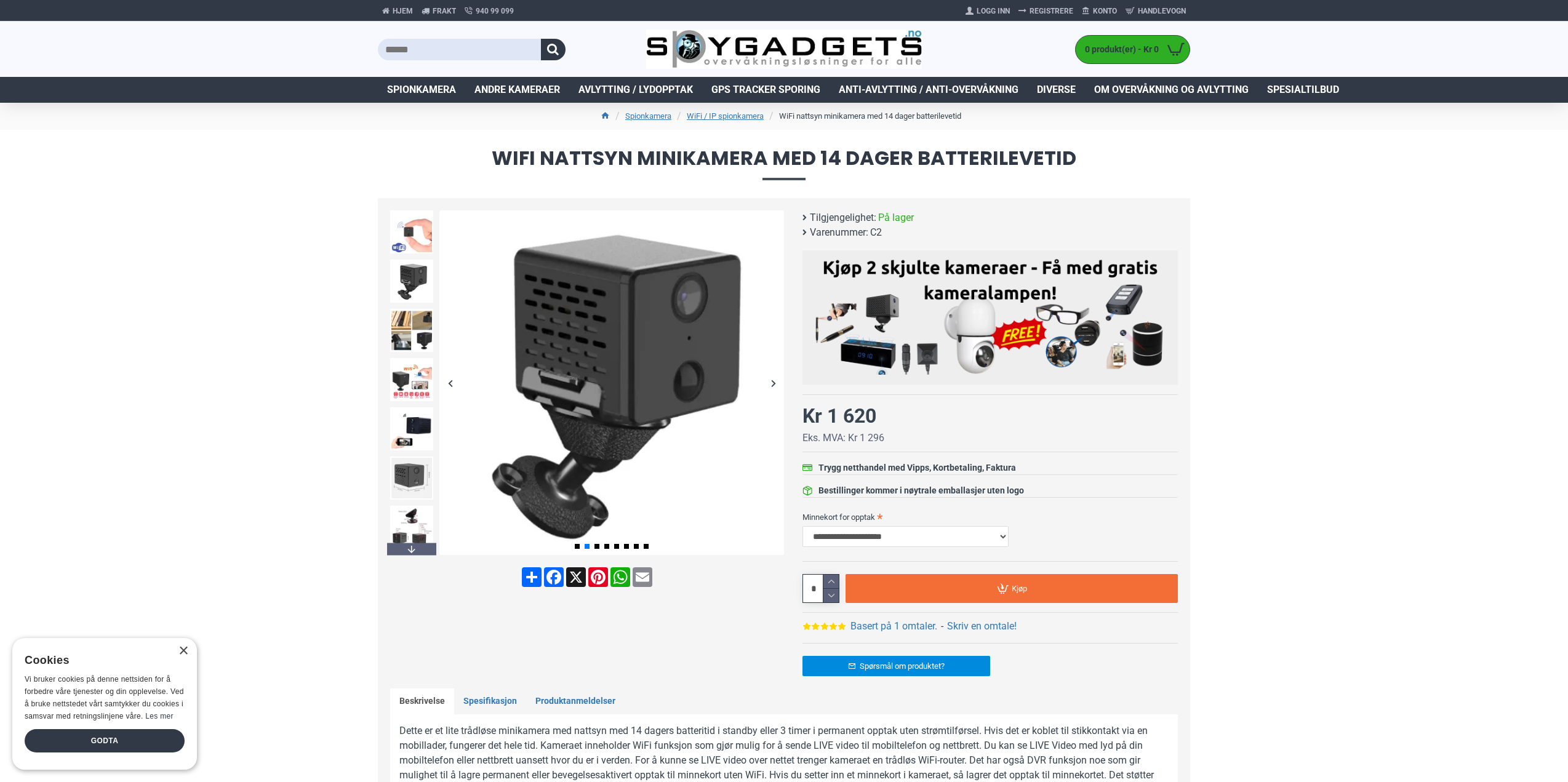
click at [772, 383] on div "Next slide" at bounding box center [773, 383] width 22 height 22
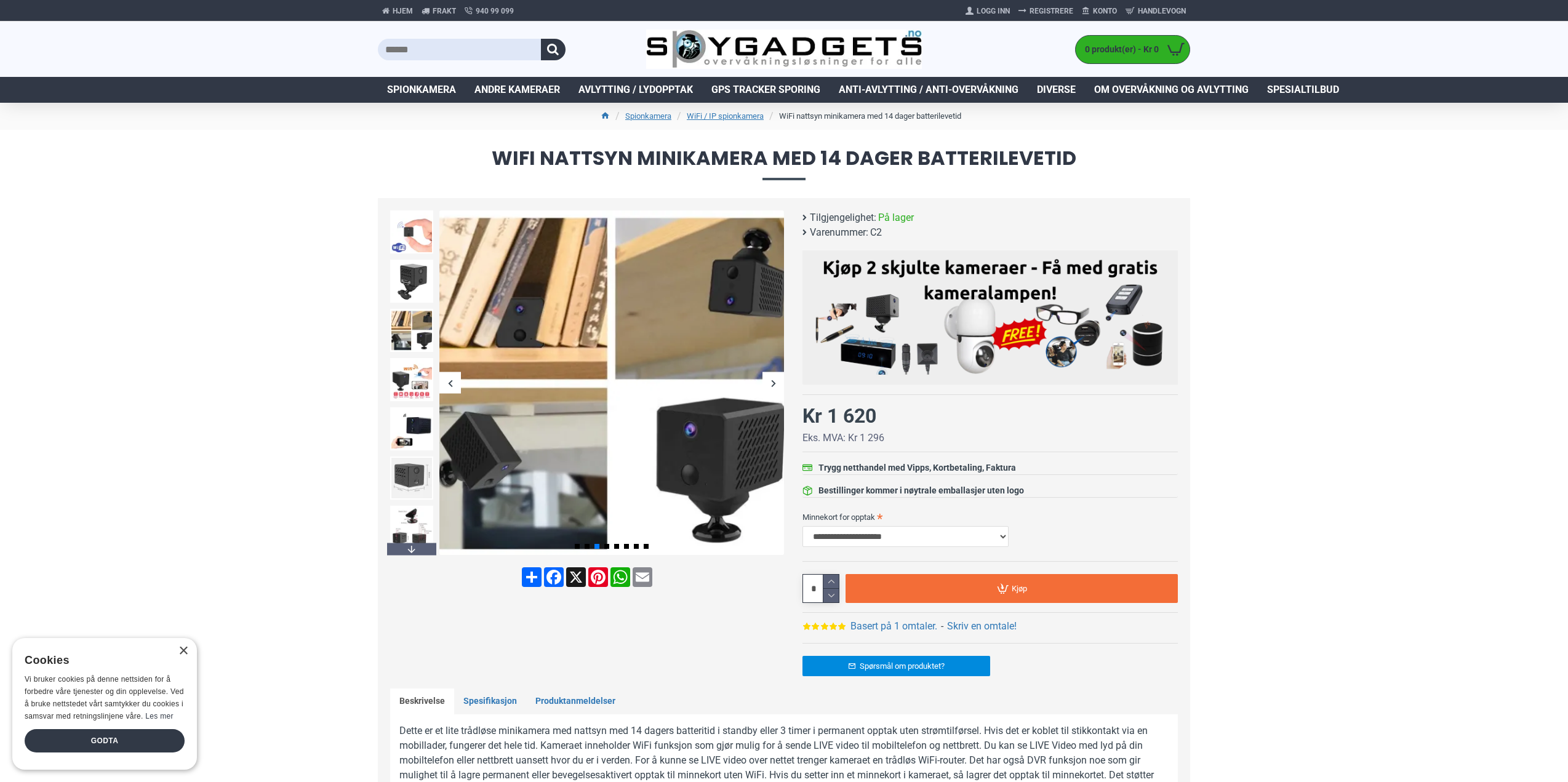
click at [772, 383] on div "Next slide" at bounding box center [773, 383] width 22 height 22
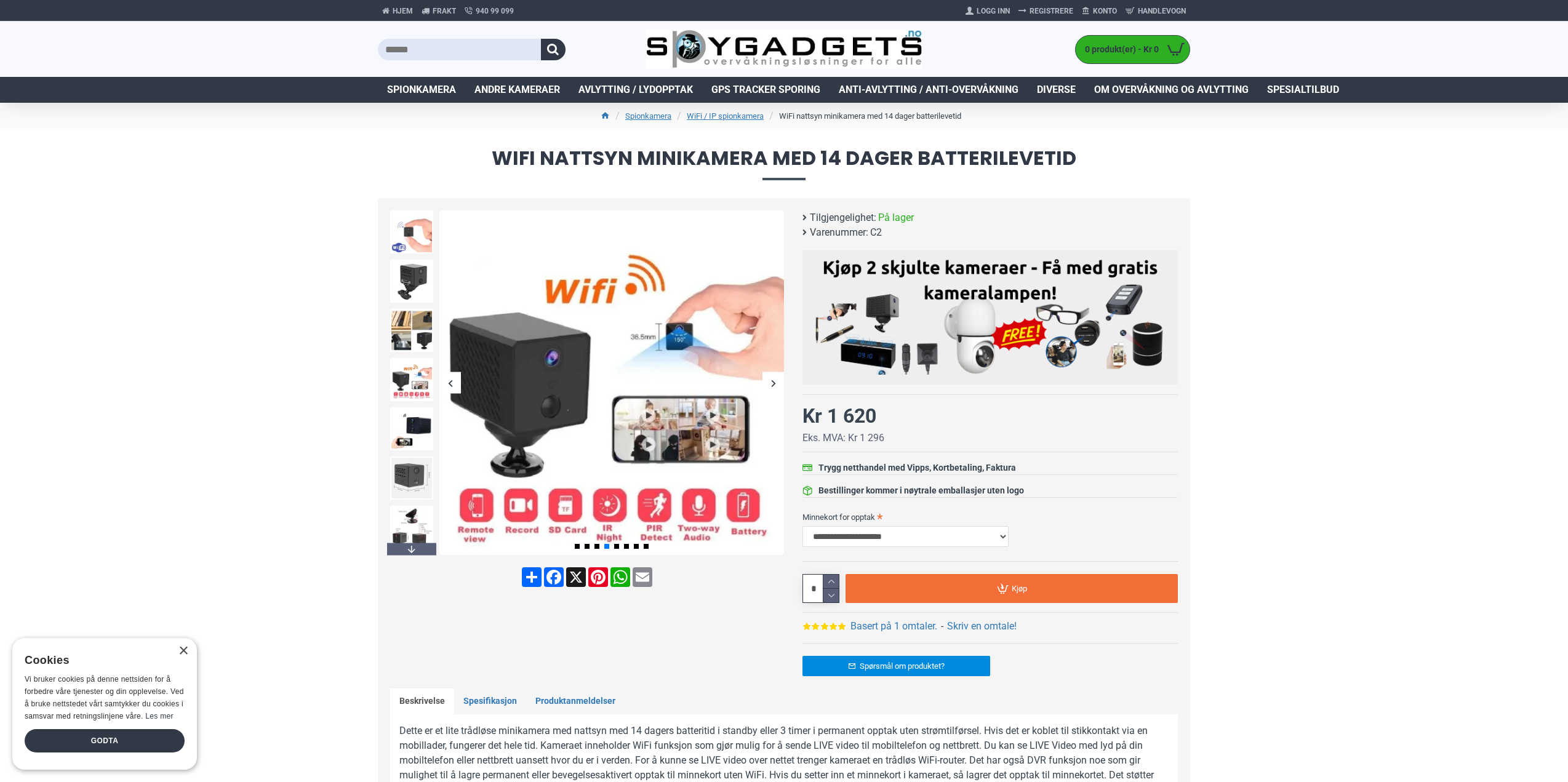
click at [772, 383] on div "Next slide" at bounding box center [773, 383] width 22 height 22
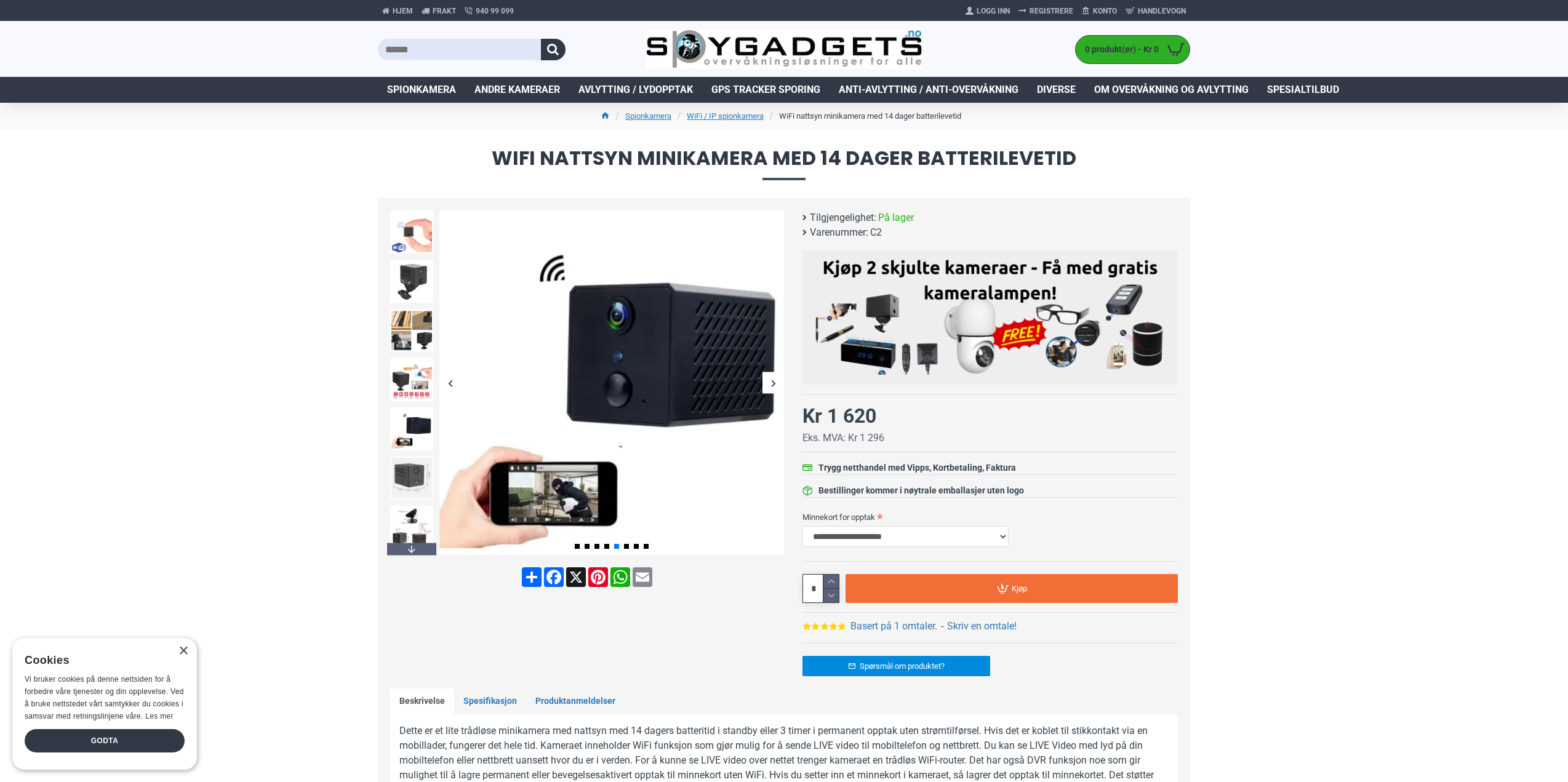
click at [772, 383] on div "Next slide" at bounding box center [773, 383] width 22 height 22
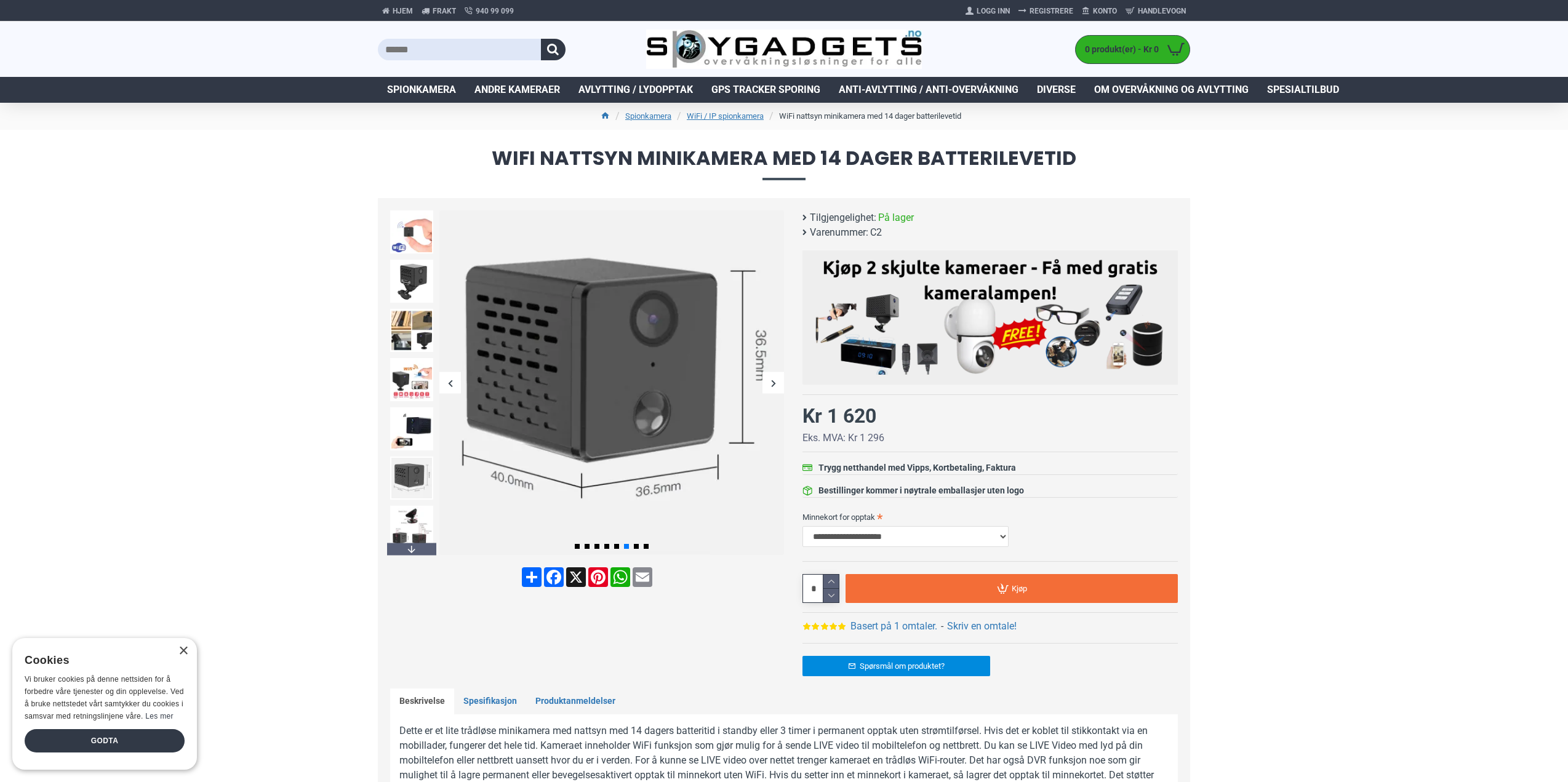
click at [772, 383] on div "Next slide" at bounding box center [773, 383] width 22 height 22
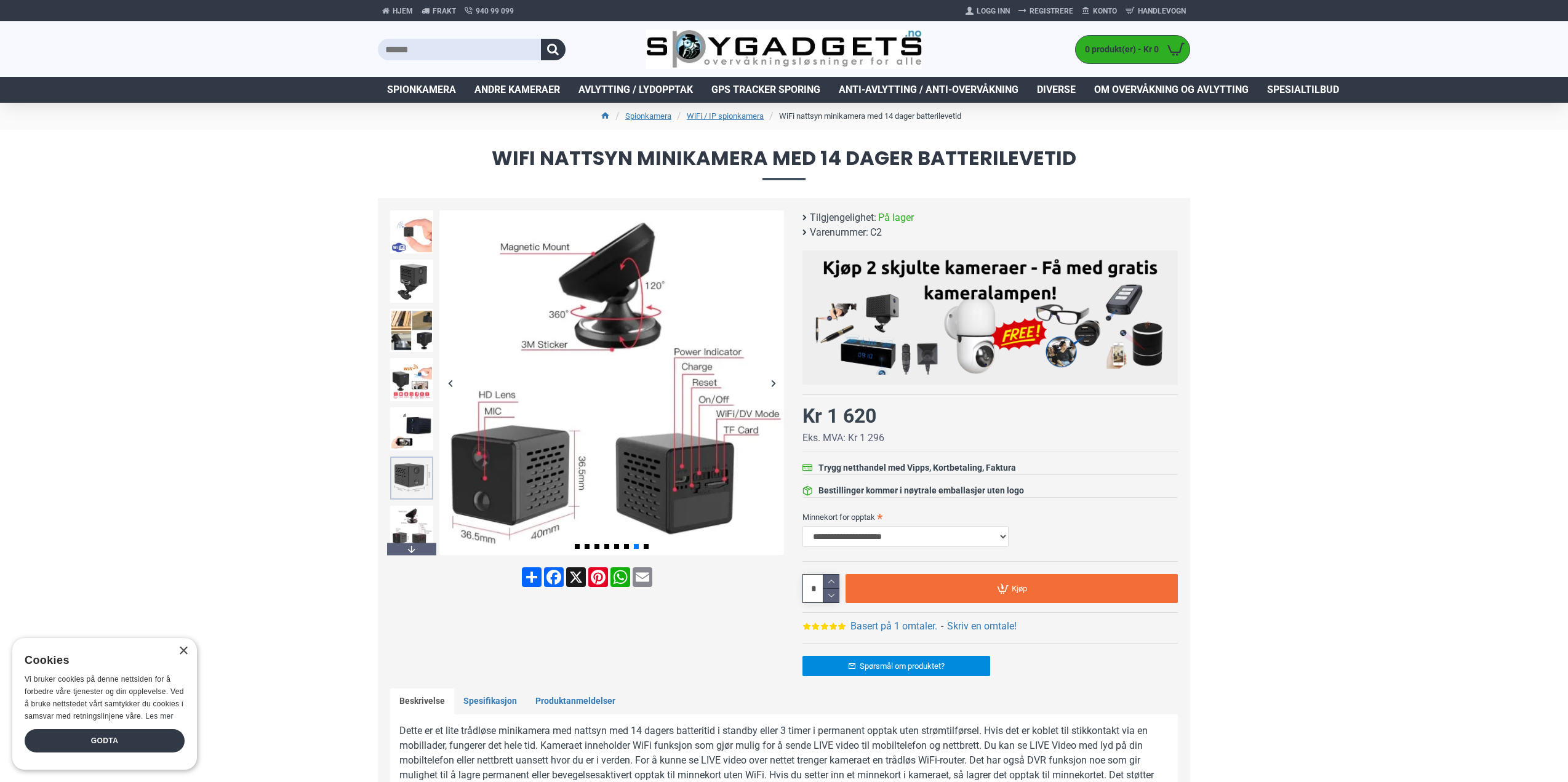
click at [399, 476] on img at bounding box center [412, 478] width 43 height 43
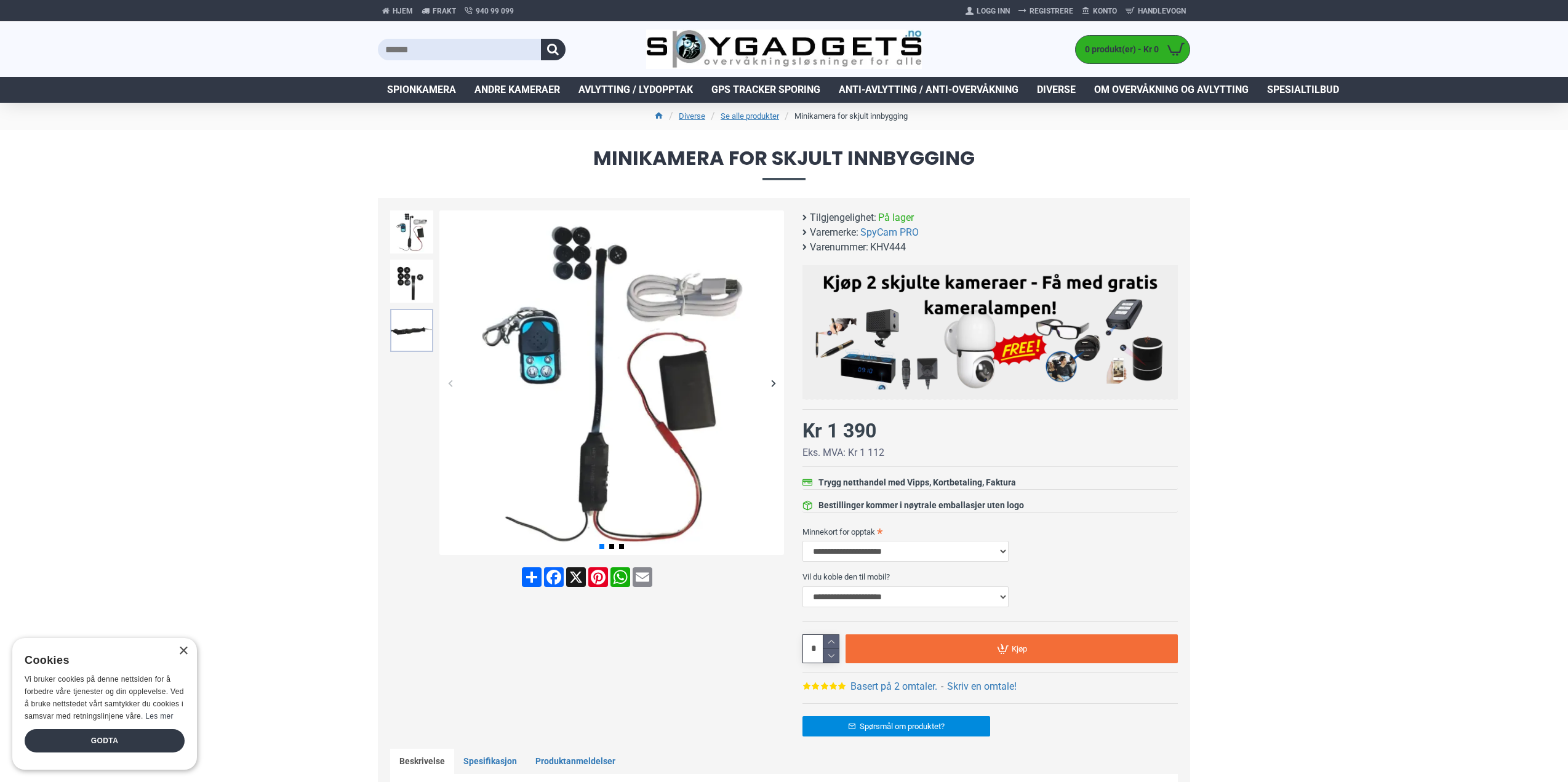
click at [416, 327] on img at bounding box center [412, 330] width 43 height 43
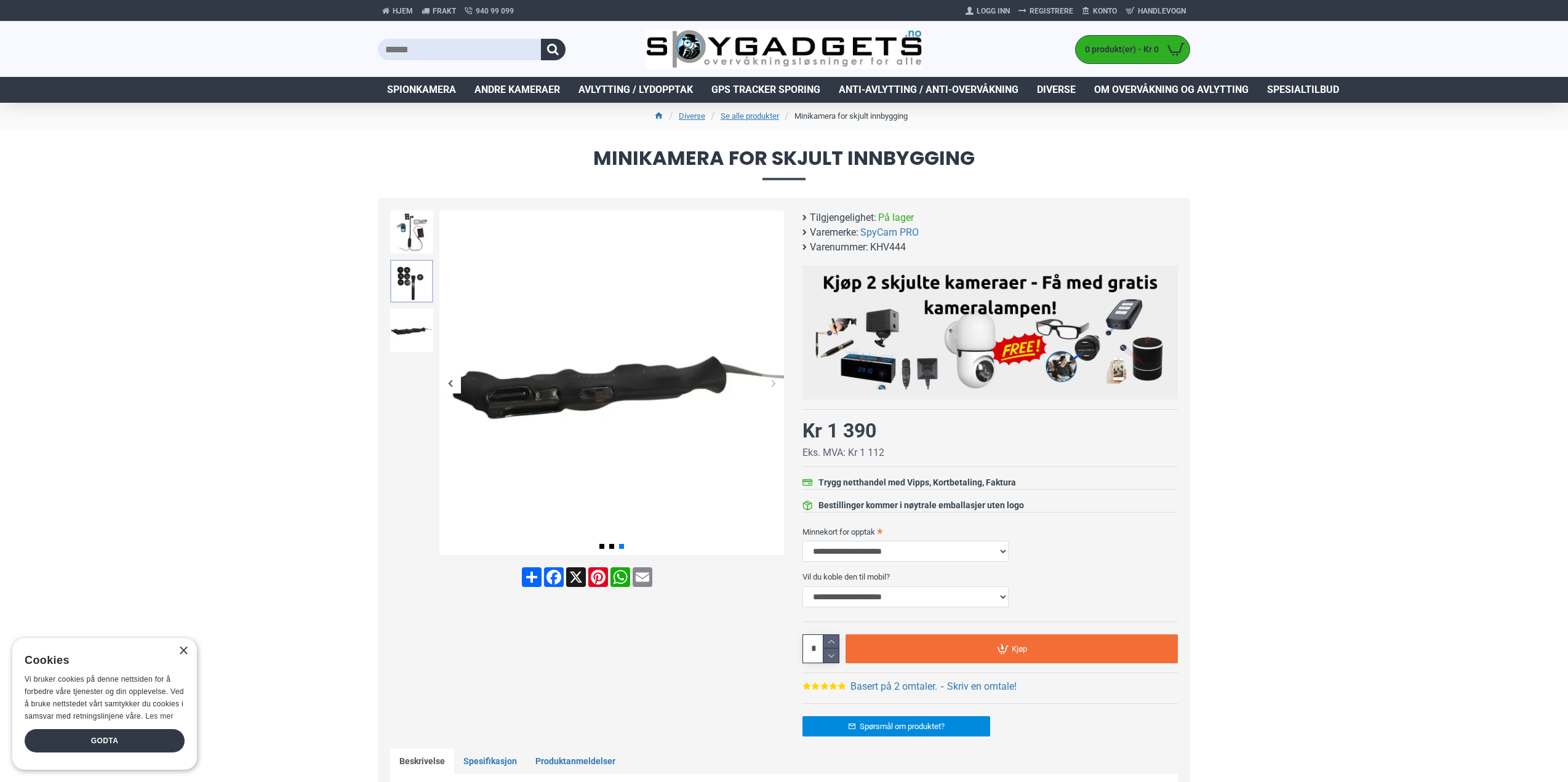
click at [409, 293] on img at bounding box center [412, 281] width 43 height 43
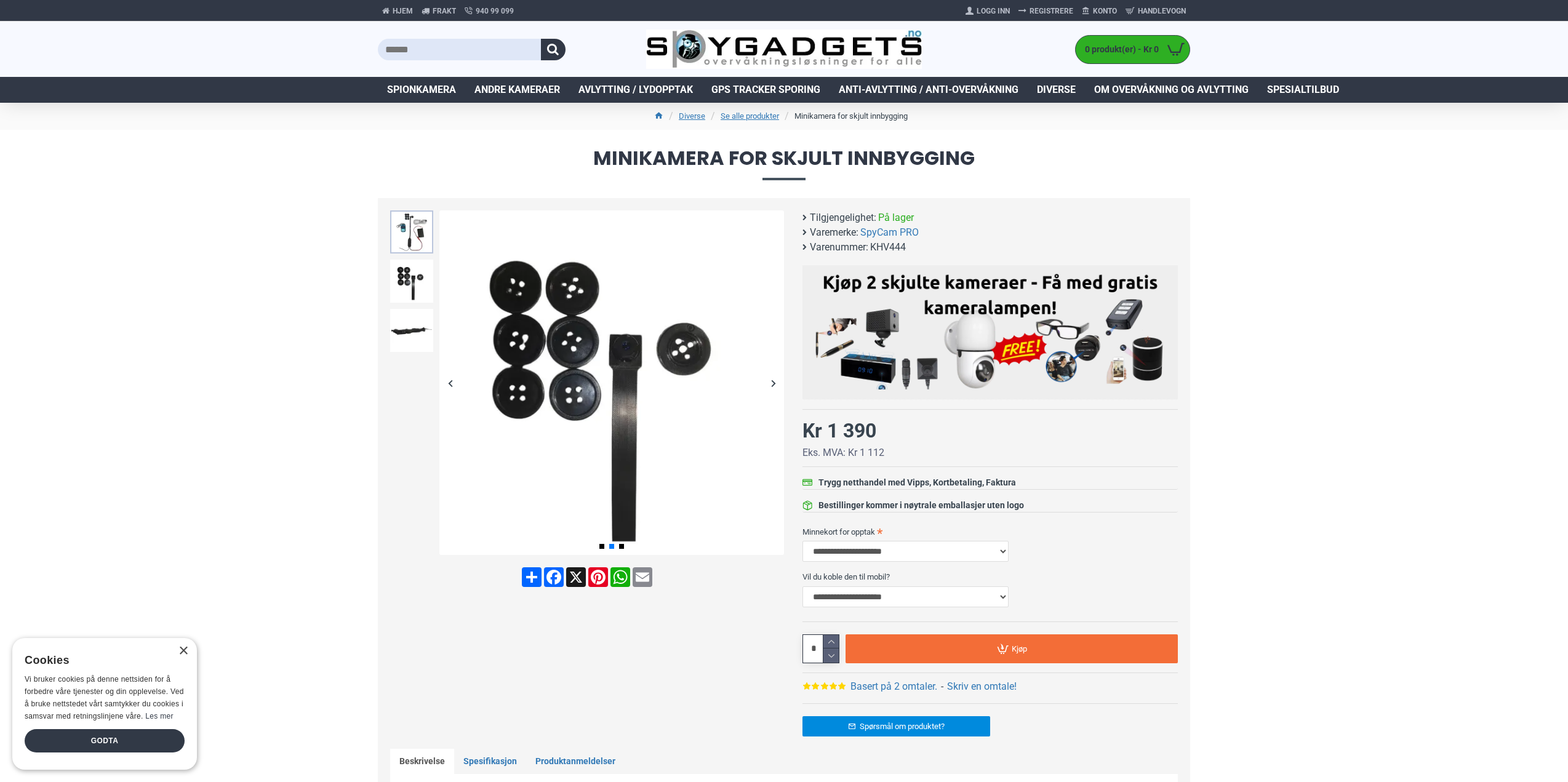
click at [416, 251] on img at bounding box center [412, 232] width 43 height 43
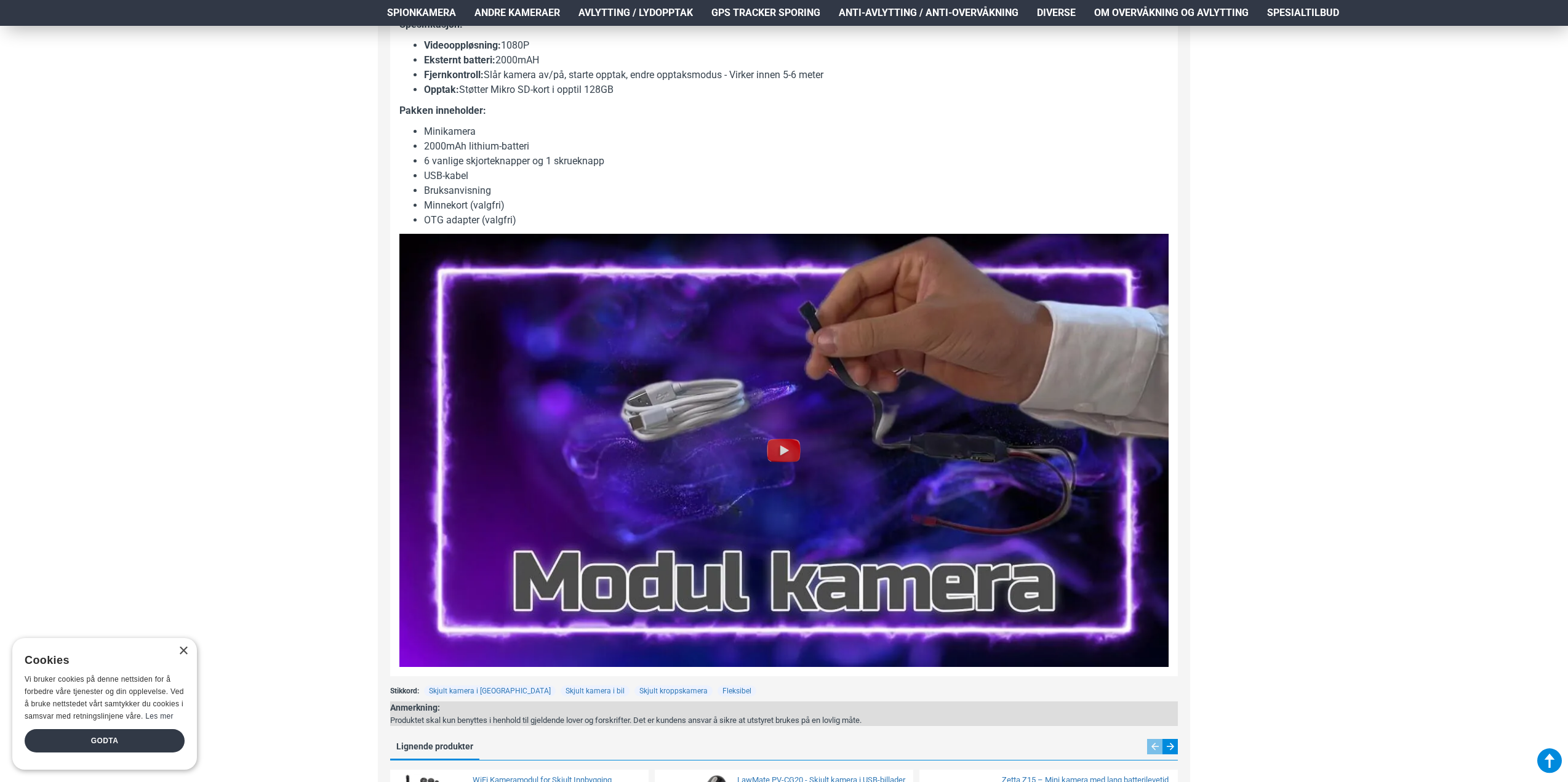
scroll to position [1231, 0]
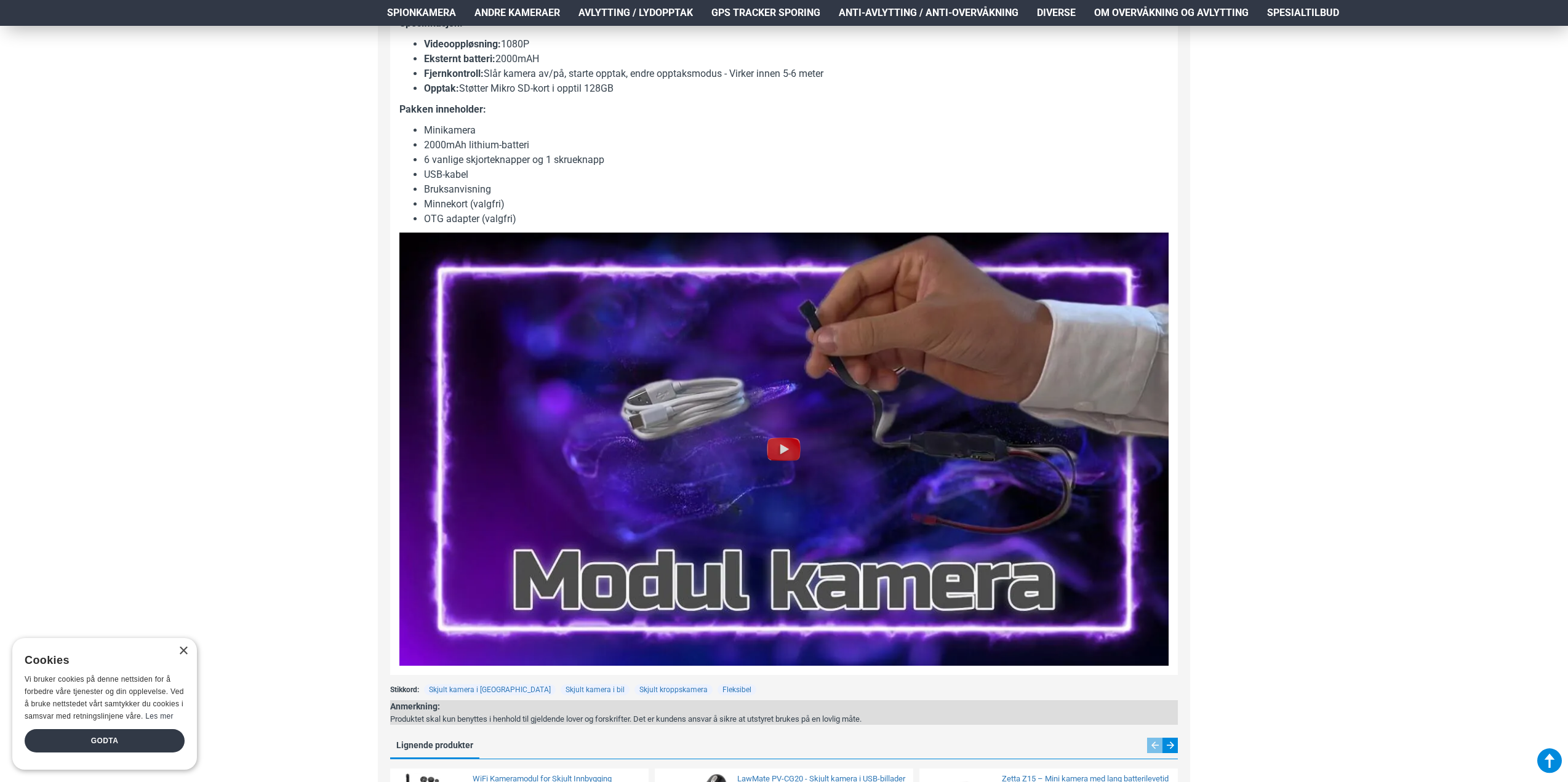
click at [786, 456] on img at bounding box center [784, 449] width 39 height 39
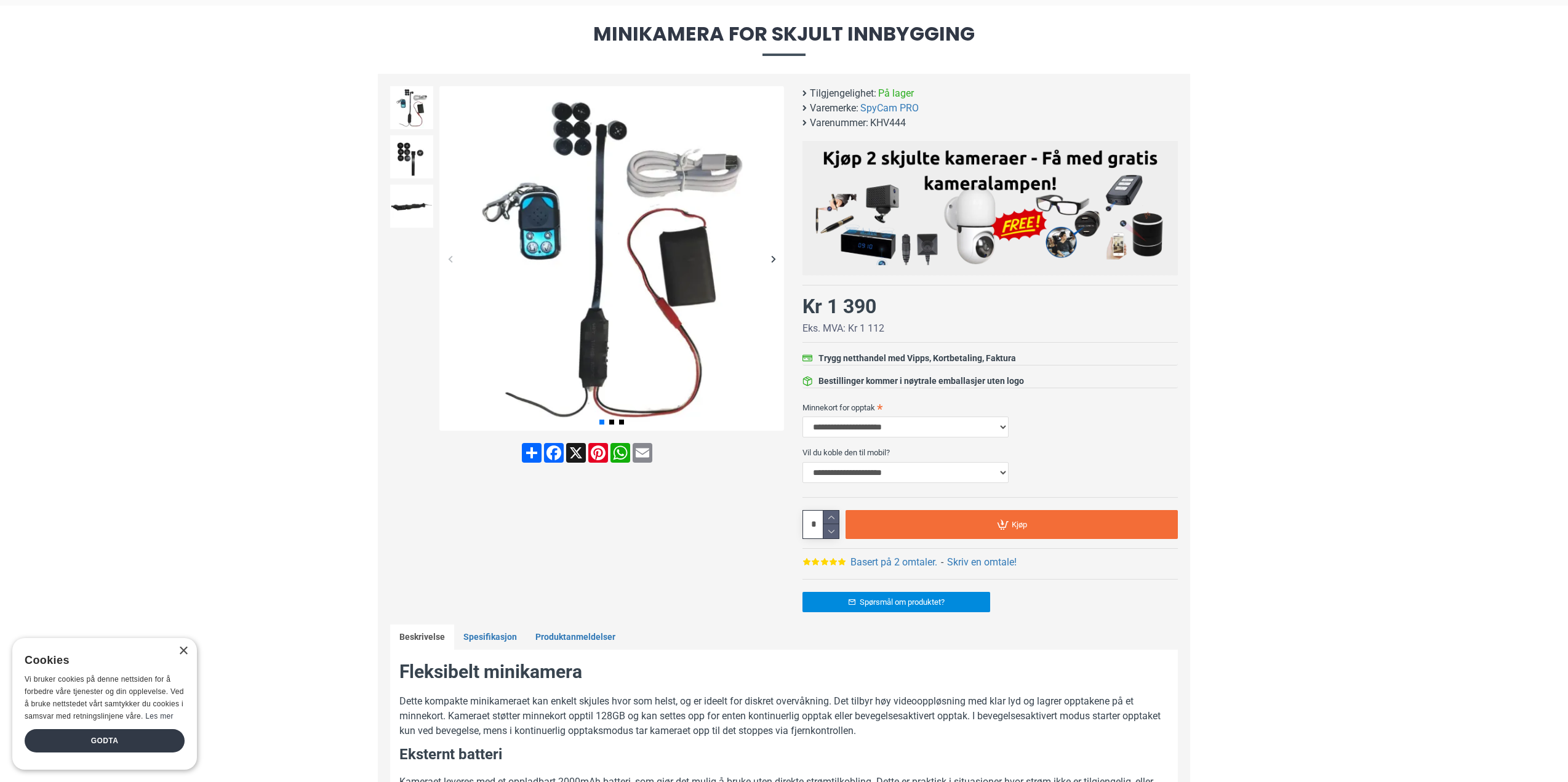
scroll to position [0, 0]
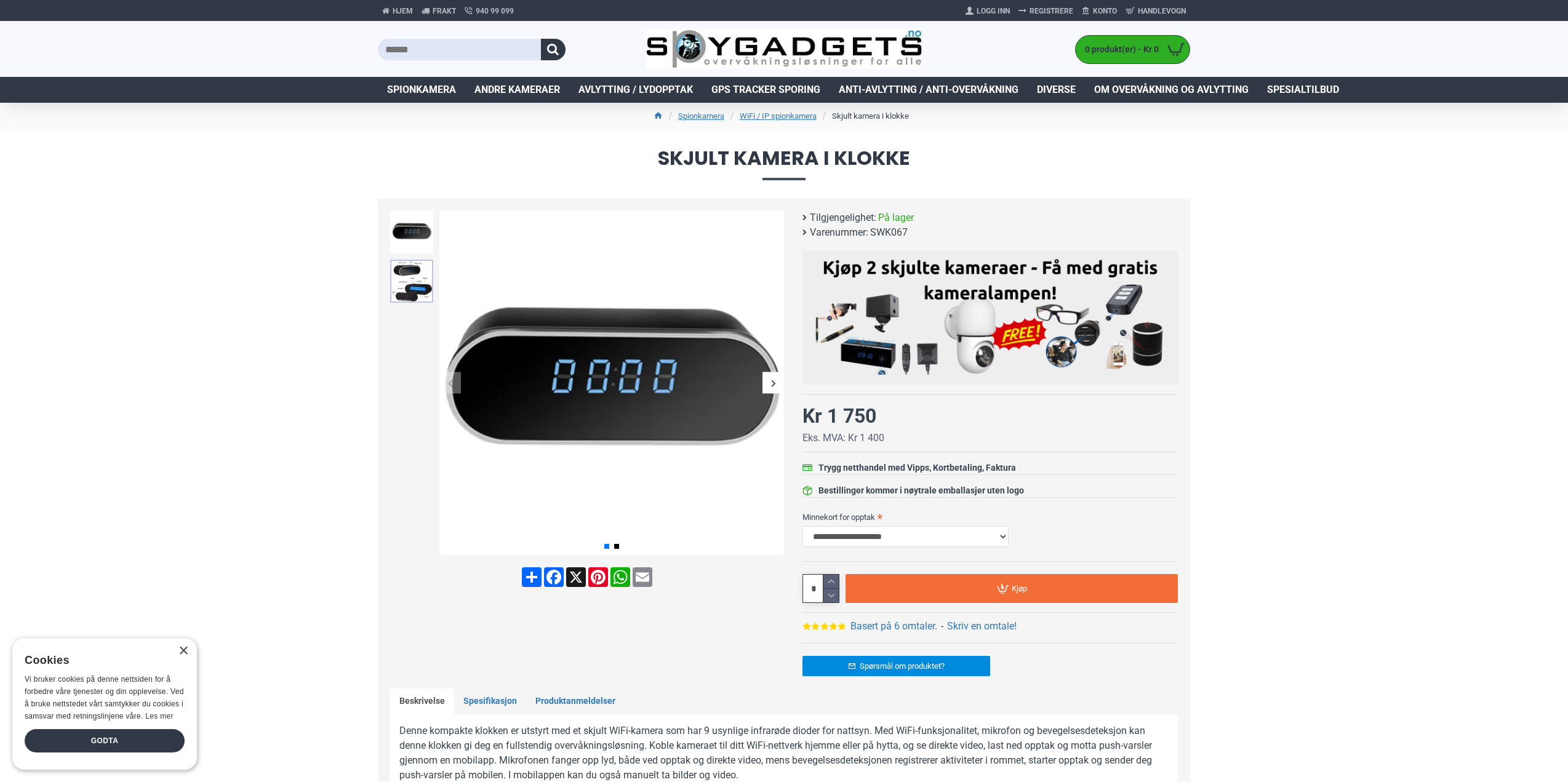
click at [415, 269] on img at bounding box center [412, 281] width 43 height 43
